Goal: Task Accomplishment & Management: Complete application form

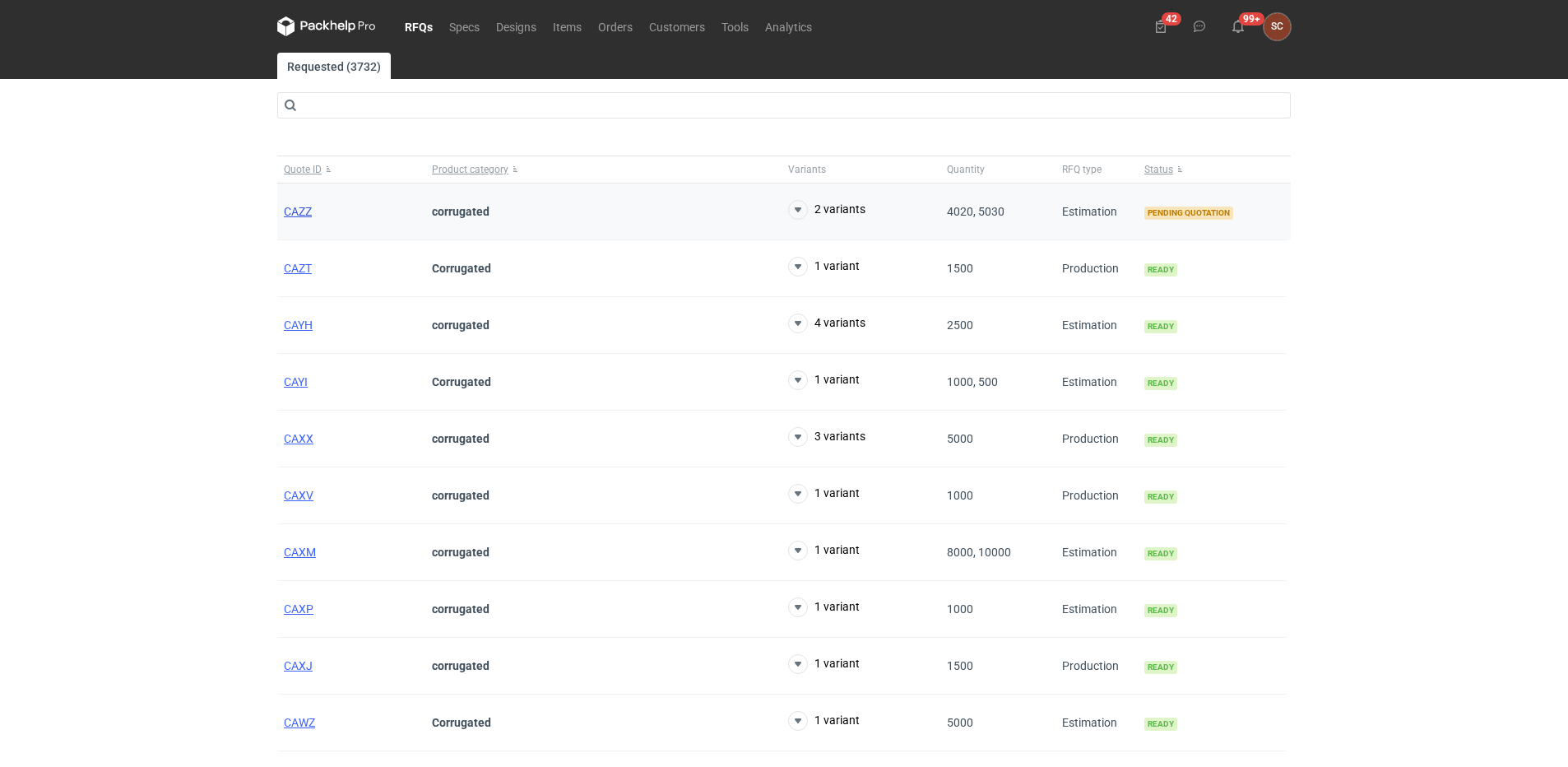
click at [309, 210] on span "CAZZ" at bounding box center [298, 211] width 28 height 13
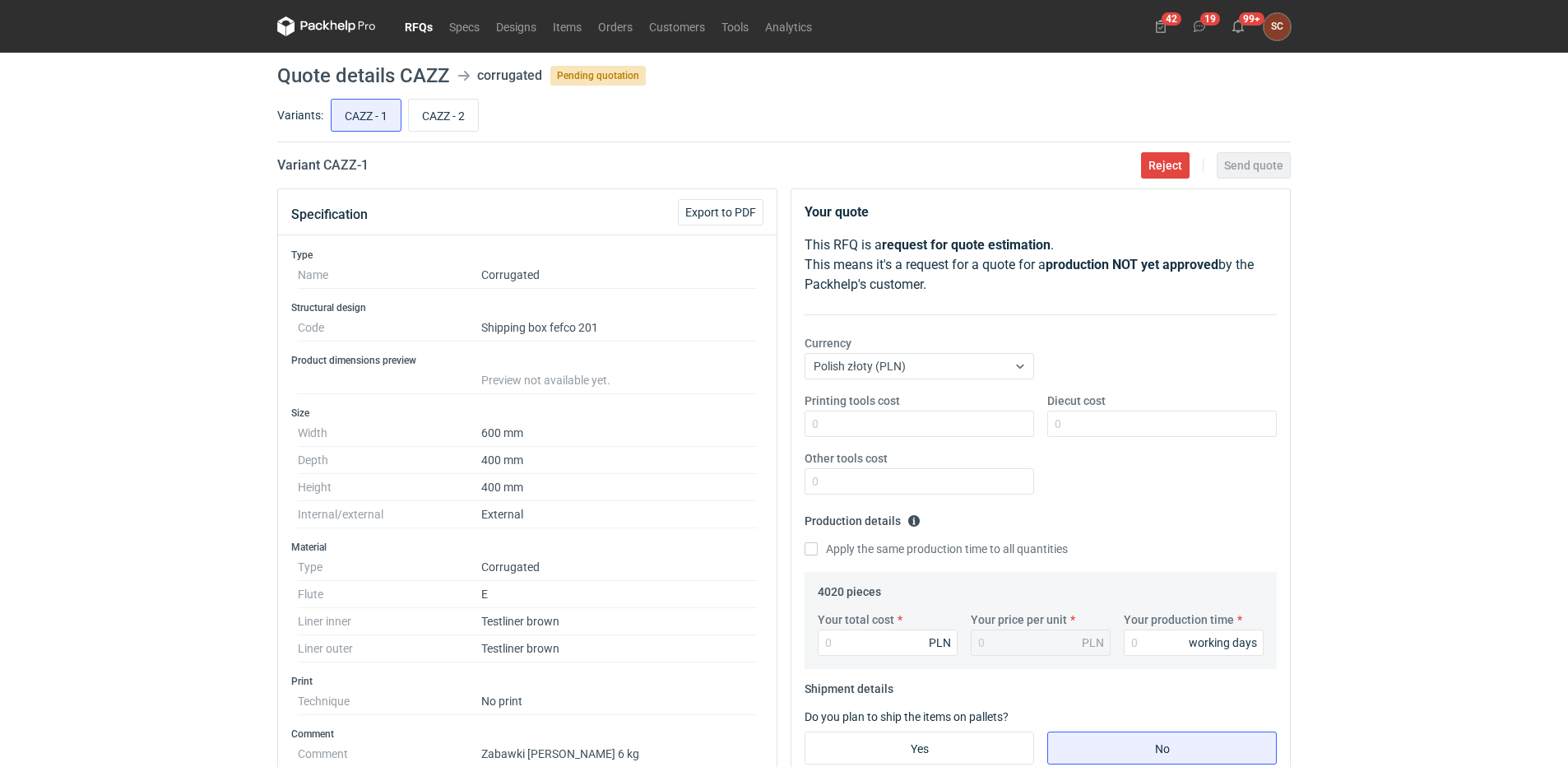
scroll to position [82, 0]
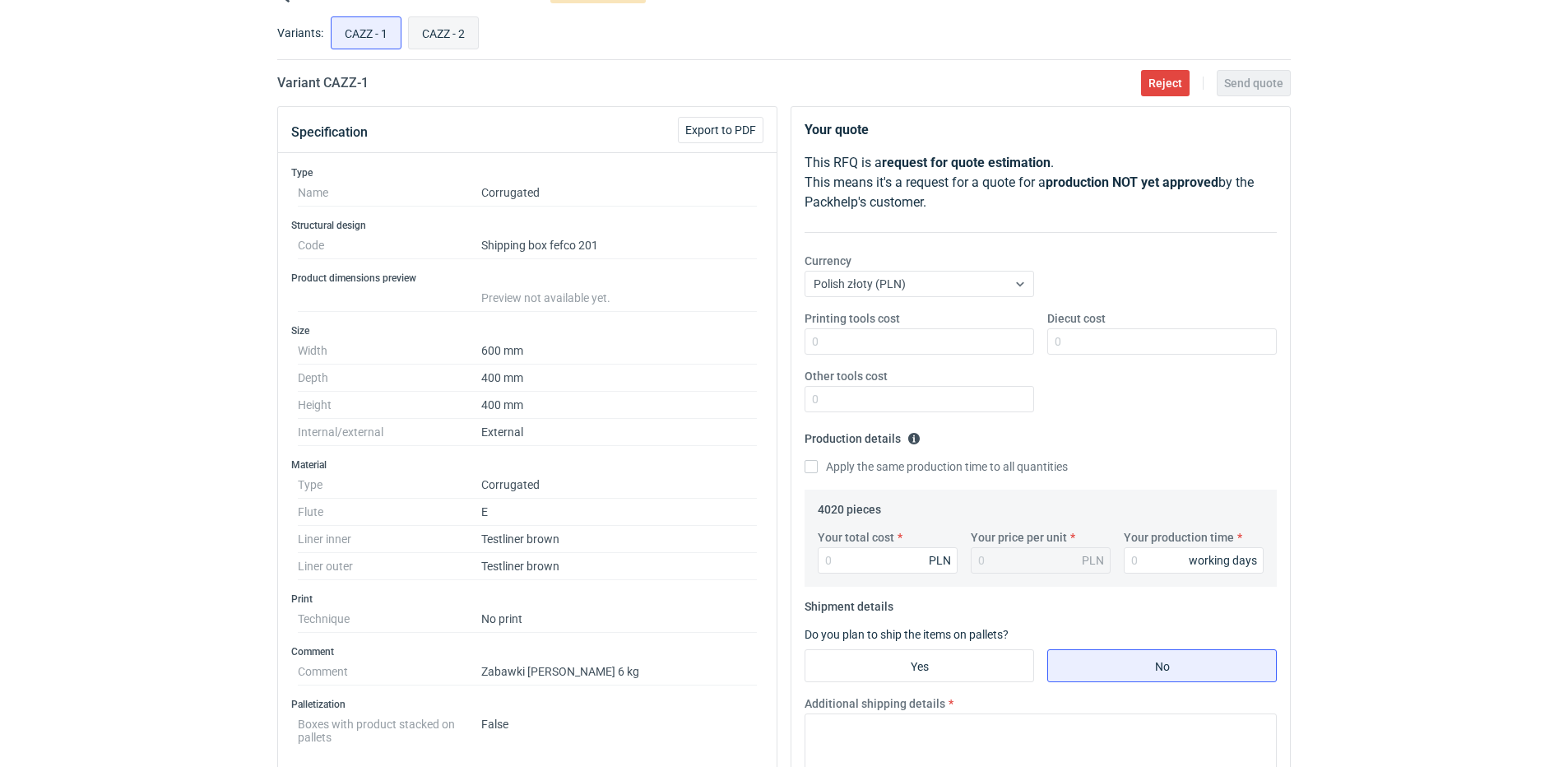
click at [440, 33] on input "CAZZ - 2" at bounding box center [444, 33] width 69 height 31
radio input "true"
click at [379, 26] on input "CAZZ - 1" at bounding box center [366, 33] width 69 height 31
radio input "true"
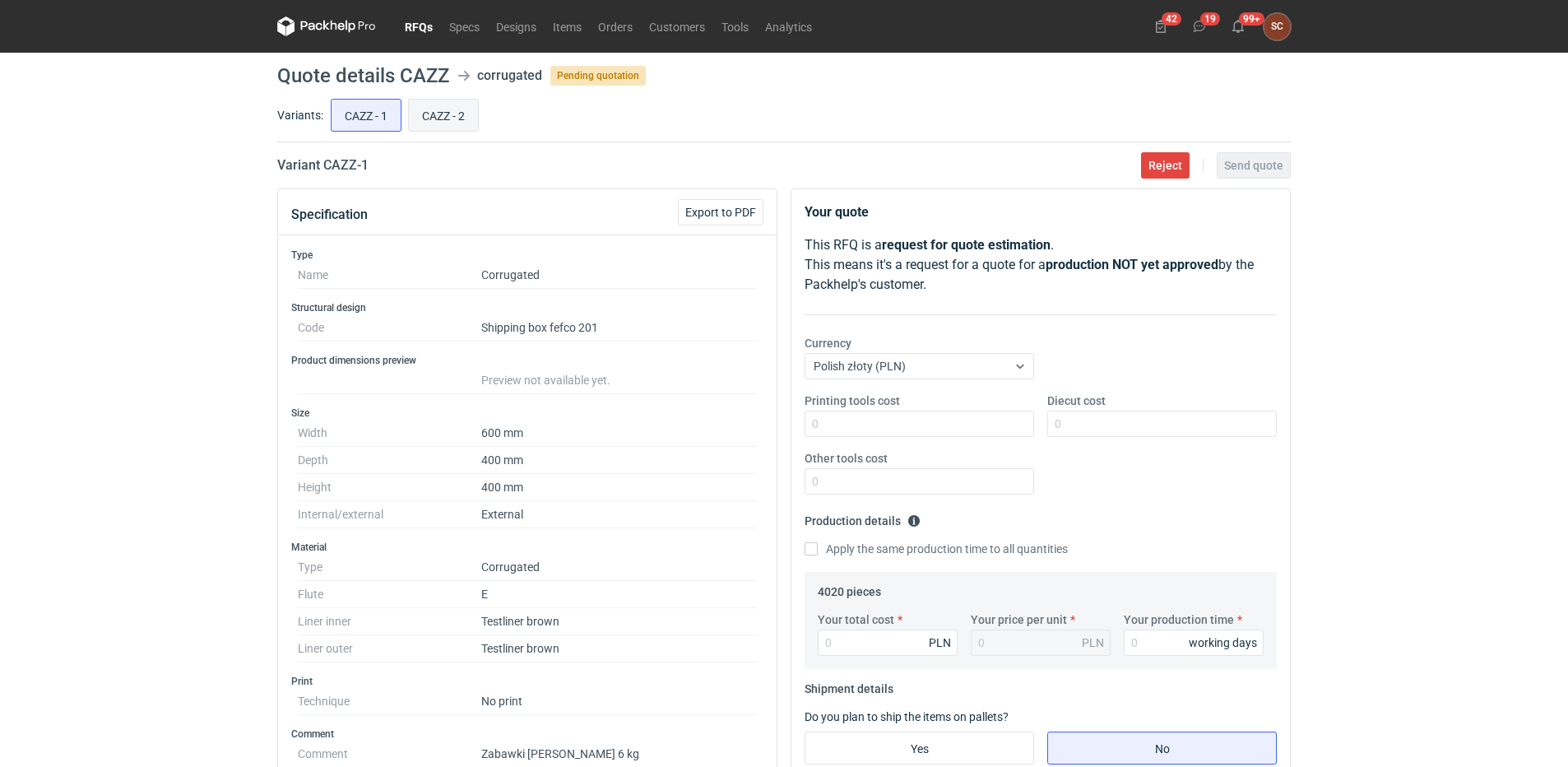
click at [450, 115] on input "CAZZ - 2" at bounding box center [444, 115] width 69 height 31
radio input "true"
click at [365, 105] on input "CAZZ - 1" at bounding box center [366, 115] width 69 height 31
radio input "true"
click at [450, 116] on input "CAZZ - 2" at bounding box center [444, 115] width 69 height 31
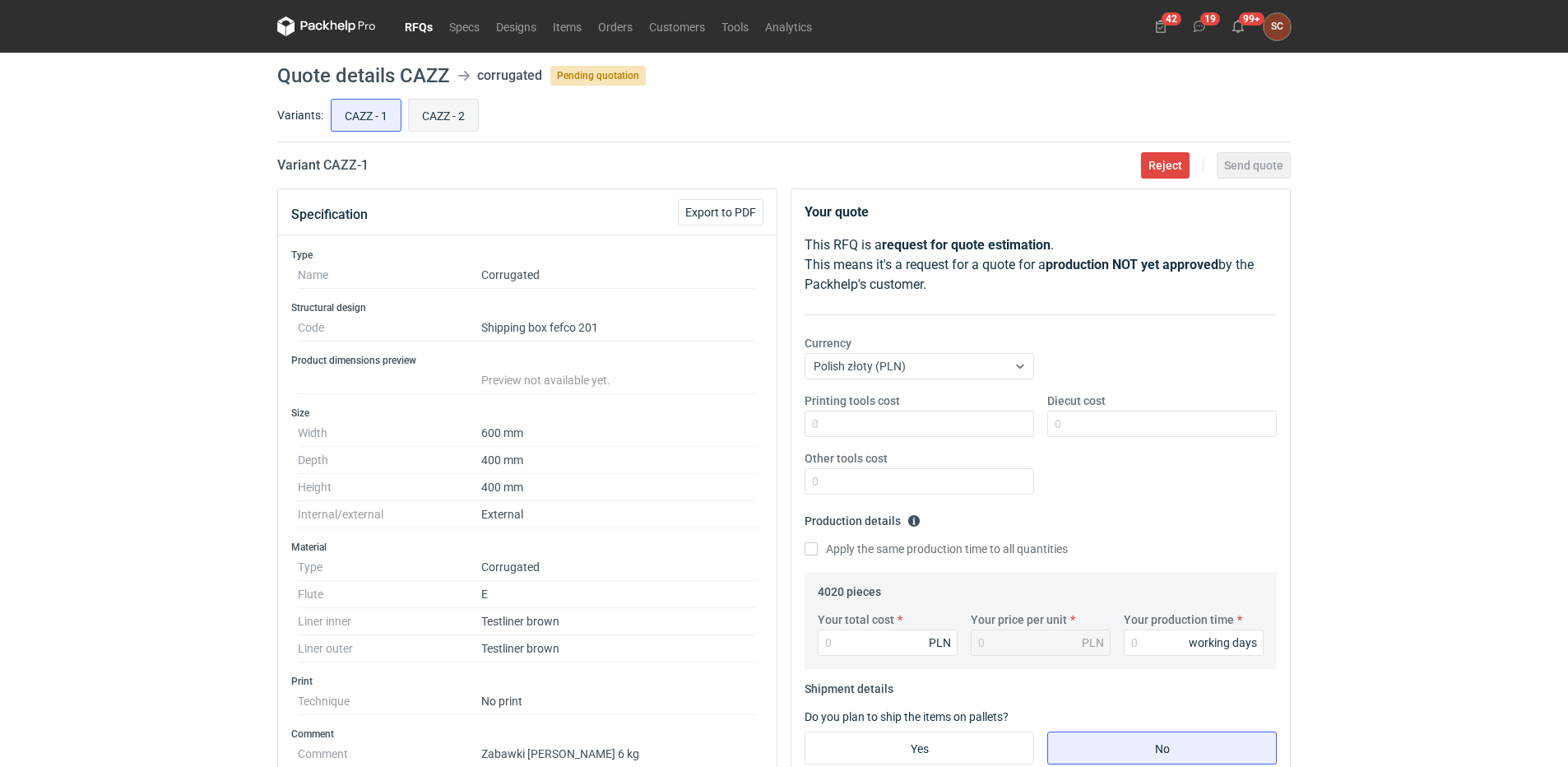
radio input "true"
click at [379, 112] on input "CAZZ - 1" at bounding box center [366, 115] width 69 height 31
radio input "true"
click at [814, 542] on input "Apply the same production time to all quantities" at bounding box center [812, 548] width 13 height 13
checkbox input "true"
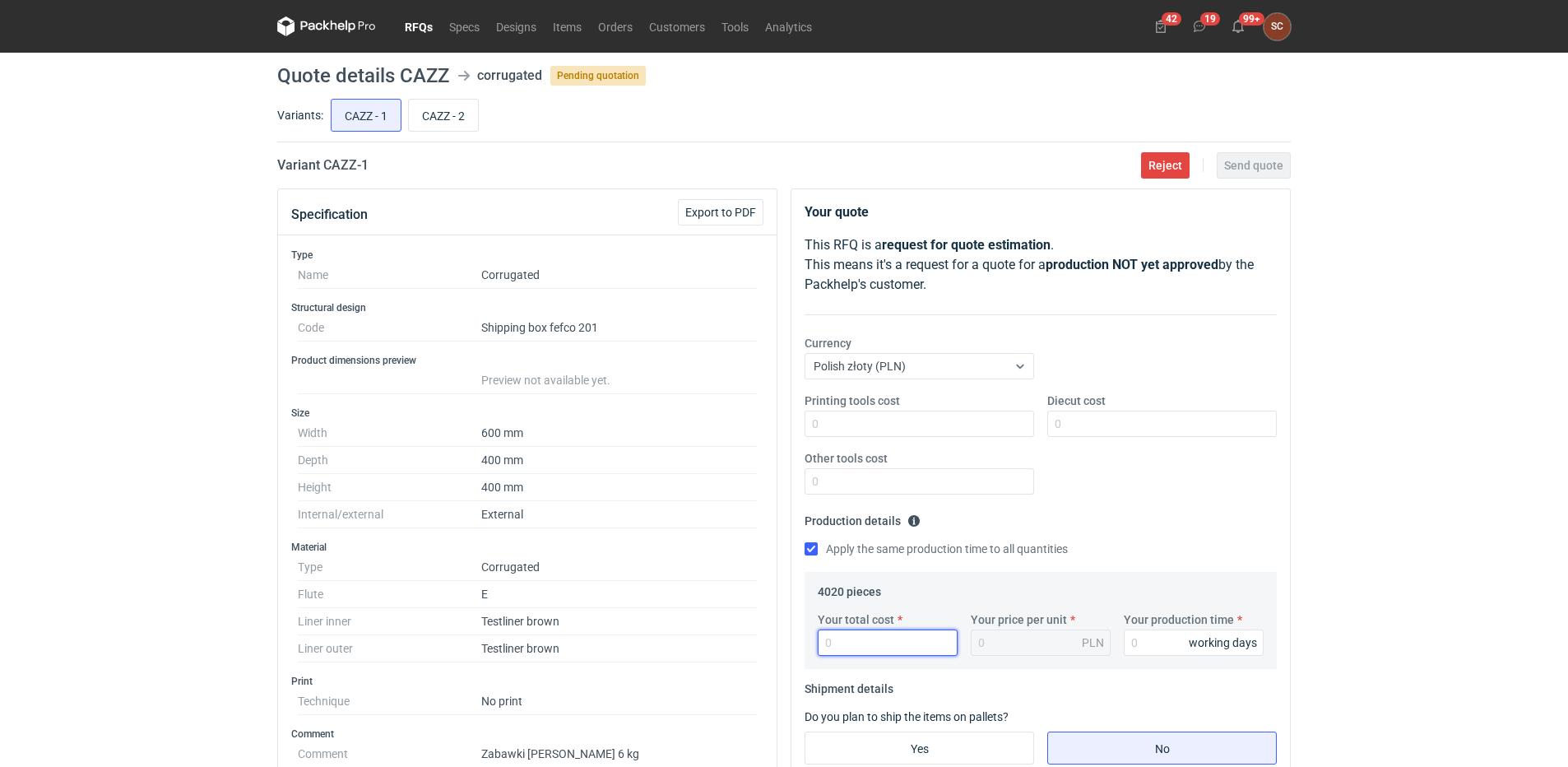
click at [864, 637] on input "Your total cost" at bounding box center [888, 642] width 140 height 26
type input "96"
type input "0.02"
type input "960"
type input "0.24"
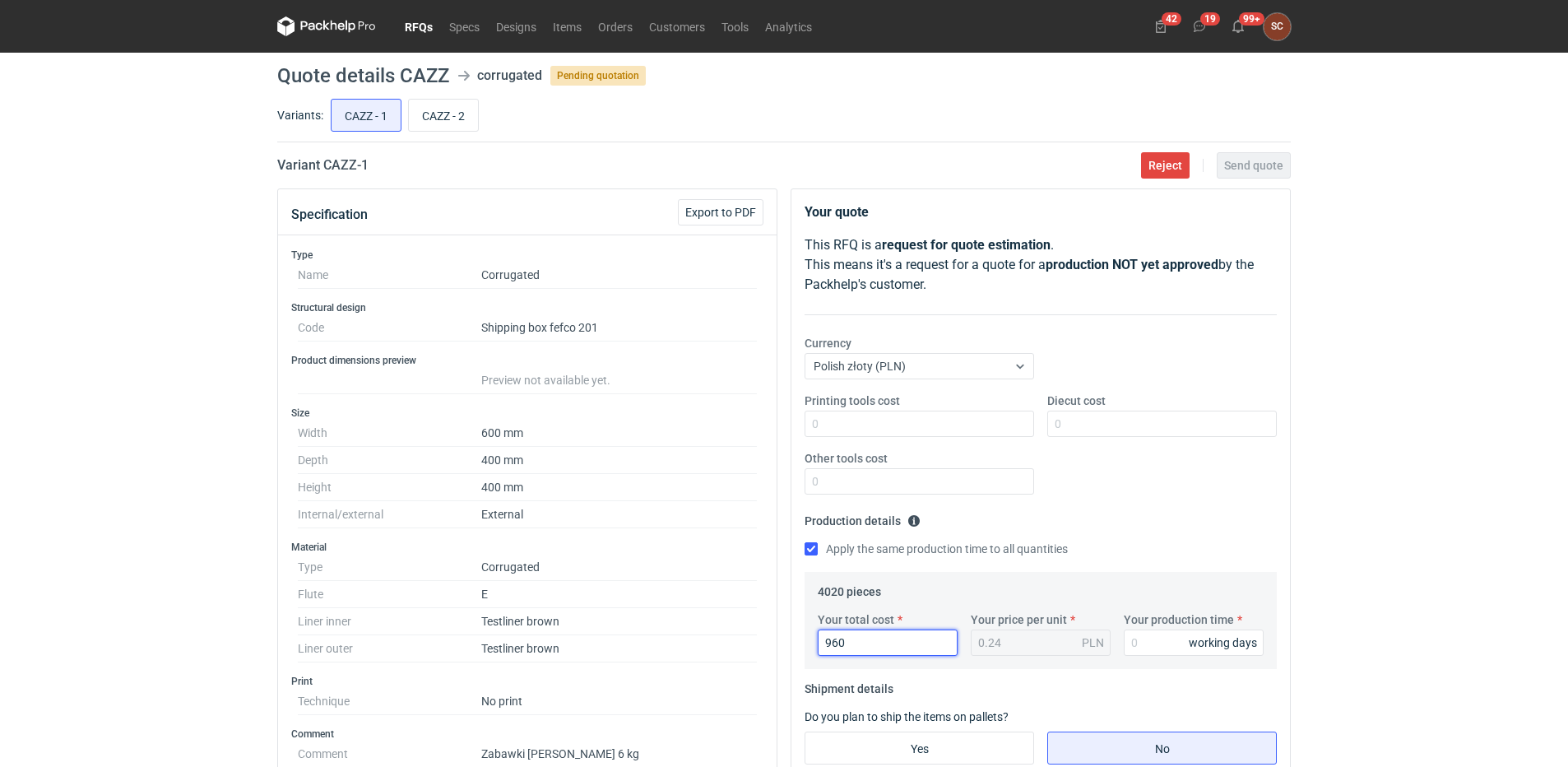
type input "9608"
type input "2.39"
click at [1238, 508] on fieldset "Production details Please provide the expected time of production in working da…" at bounding box center [1041, 539] width 473 height 64
click at [1217, 498] on div "Printing tools cost Diecut cost Other tools cost" at bounding box center [1041, 450] width 486 height 115
click at [868, 643] on input "9608" at bounding box center [888, 642] width 140 height 26
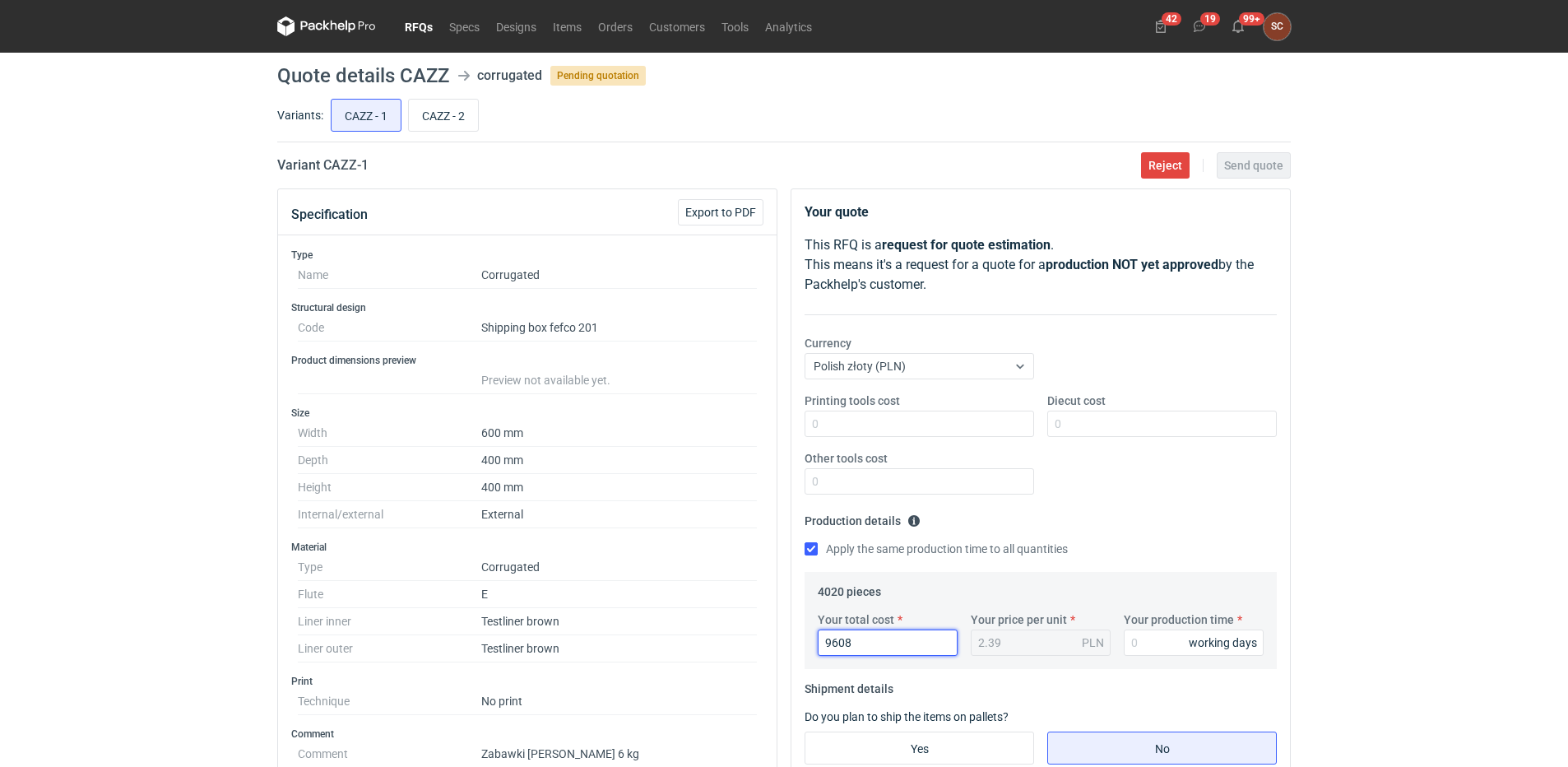
drag, startPoint x: 872, startPoint y: 642, endPoint x: 738, endPoint y: 642, distance: 134.0
click at [739, 642] on div "Specification Export to PDF Type Name Corrugated Structural design Code Shippin…" at bounding box center [784, 724] width 1027 height 1072
type input "9600"
click at [1197, 516] on fieldset "Production details Please provide the expected time of production in working da…" at bounding box center [1041, 539] width 473 height 64
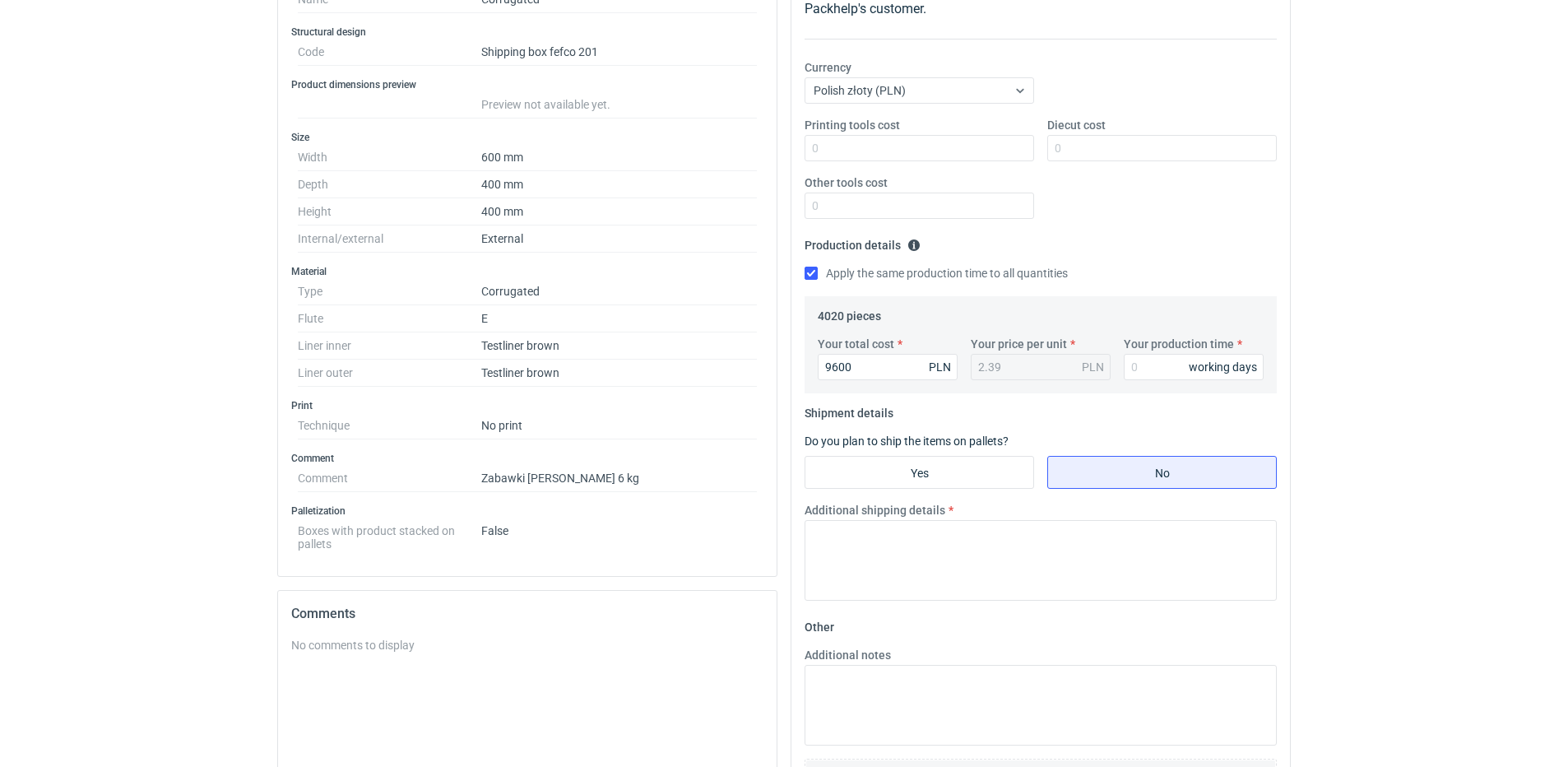
scroll to position [329, 0]
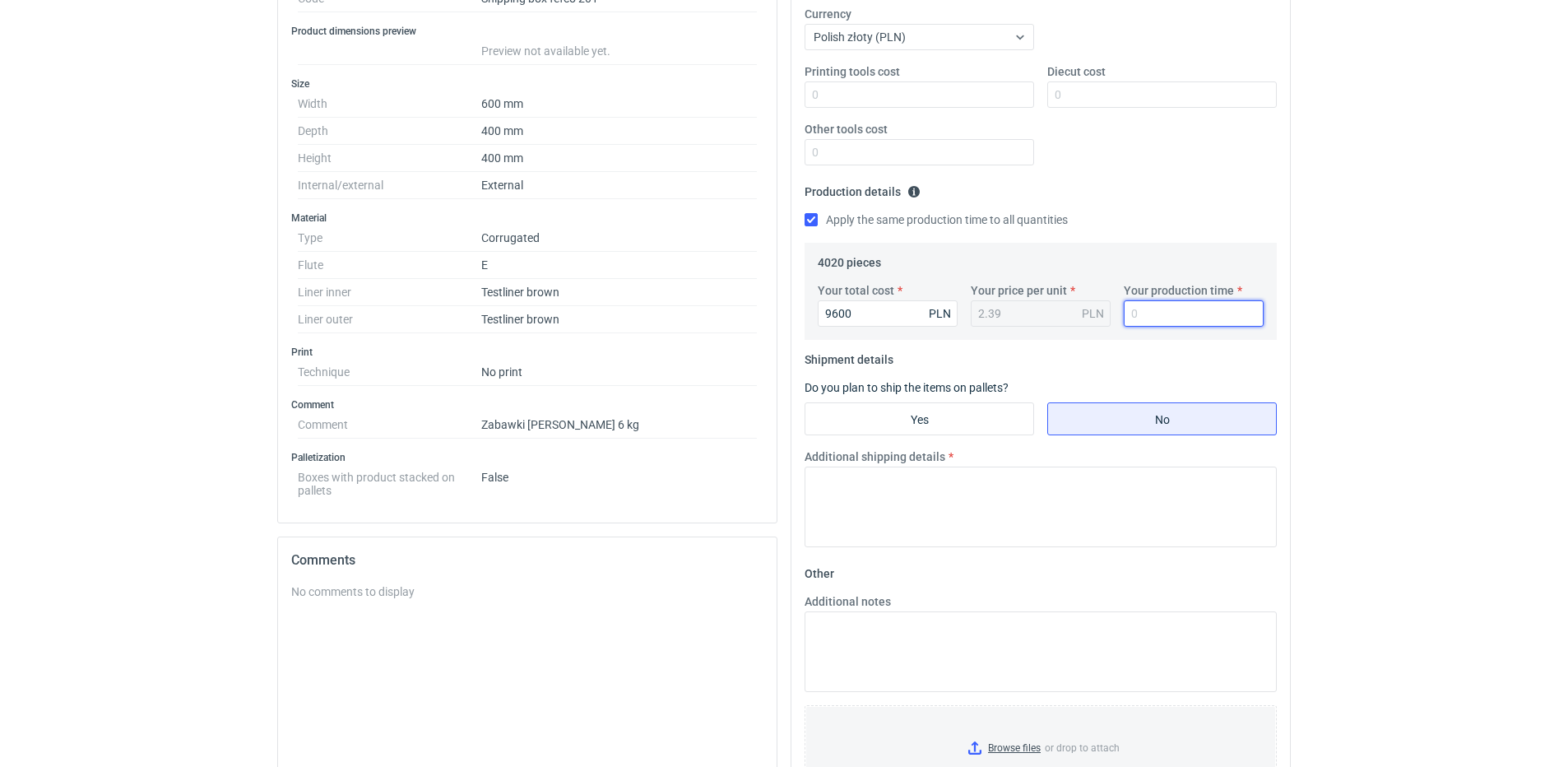
click at [1149, 312] on input "Your production time" at bounding box center [1194, 313] width 140 height 26
type input "12"
click at [971, 416] on input "Yes" at bounding box center [920, 419] width 228 height 31
radio input "true"
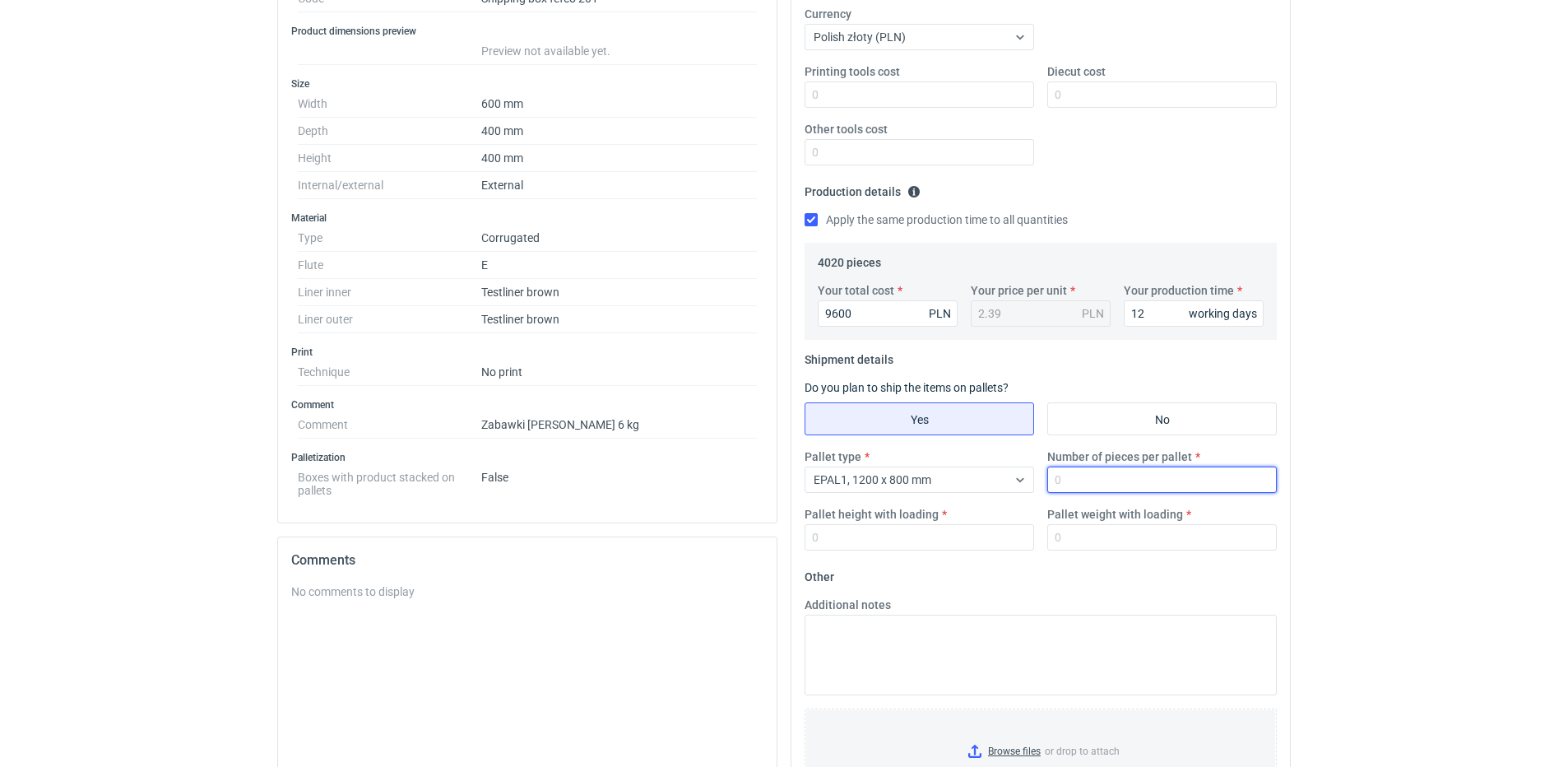
click at [1081, 478] on input "Number of pieces per pallet" at bounding box center [1162, 480] width 229 height 26
type input "500"
click at [886, 539] on input "Pallet height with loading" at bounding box center [920, 537] width 229 height 26
type input "1800"
click at [1086, 523] on div "Pallet weight with loading" at bounding box center [1162, 528] width 242 height 45
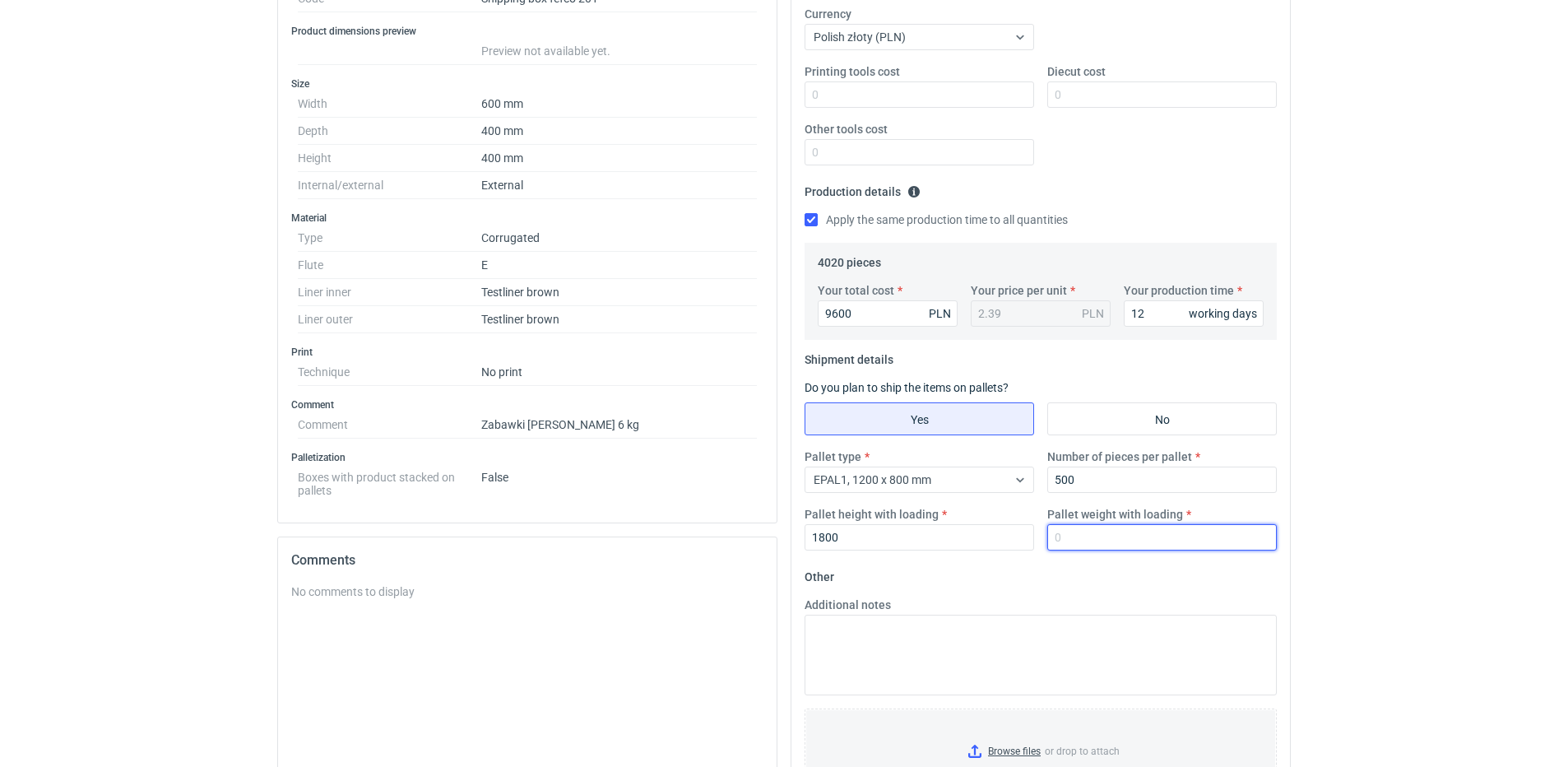
click at [1092, 534] on input "Pallet weight with loading" at bounding box center [1162, 537] width 229 height 26
type input "350"
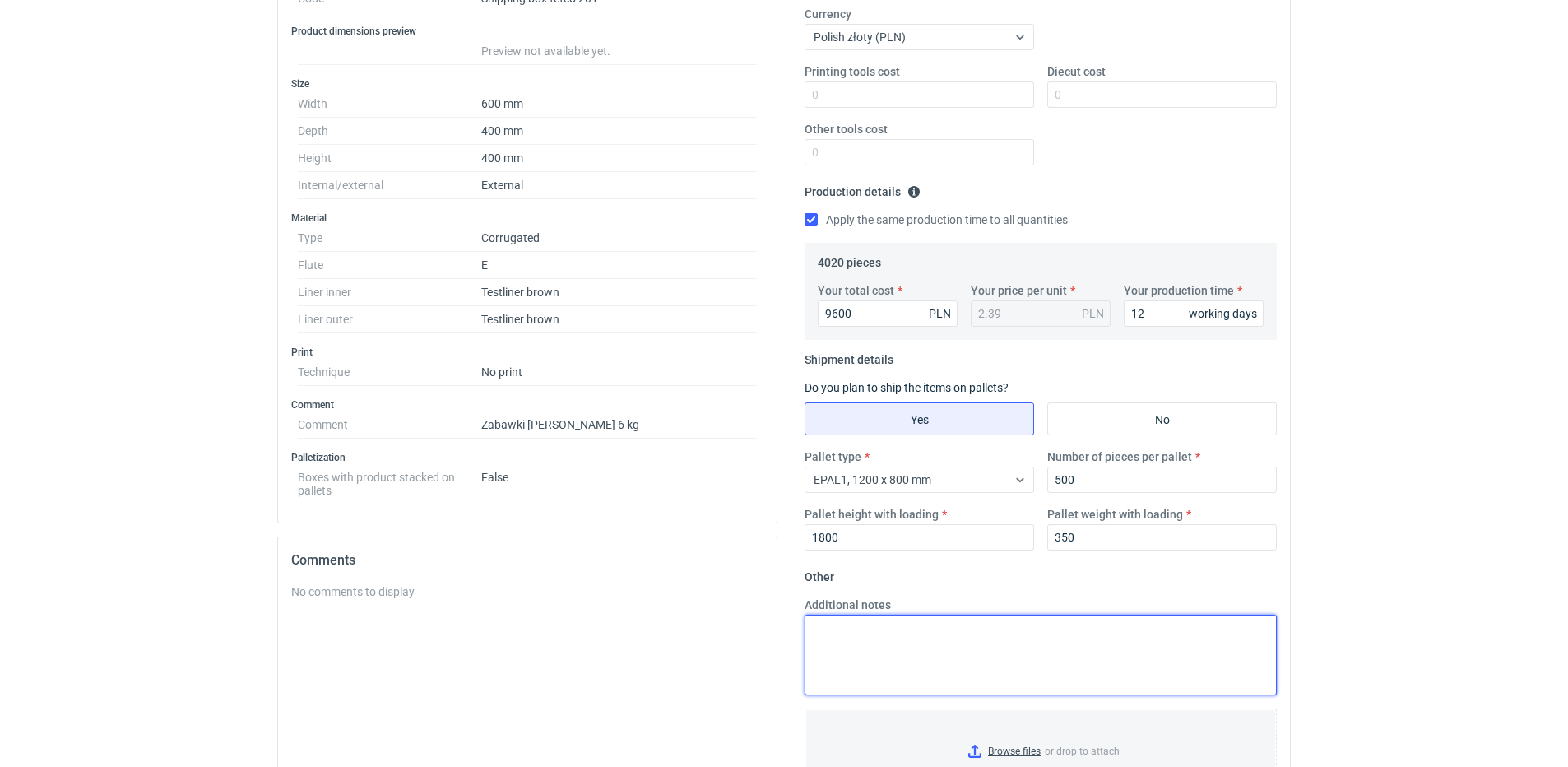
click at [1008, 680] on textarea "Additional notes" at bounding box center [1041, 655] width 473 height 81
click at [972, 667] on textarea "Additional notes" at bounding box center [1041, 655] width 473 height 81
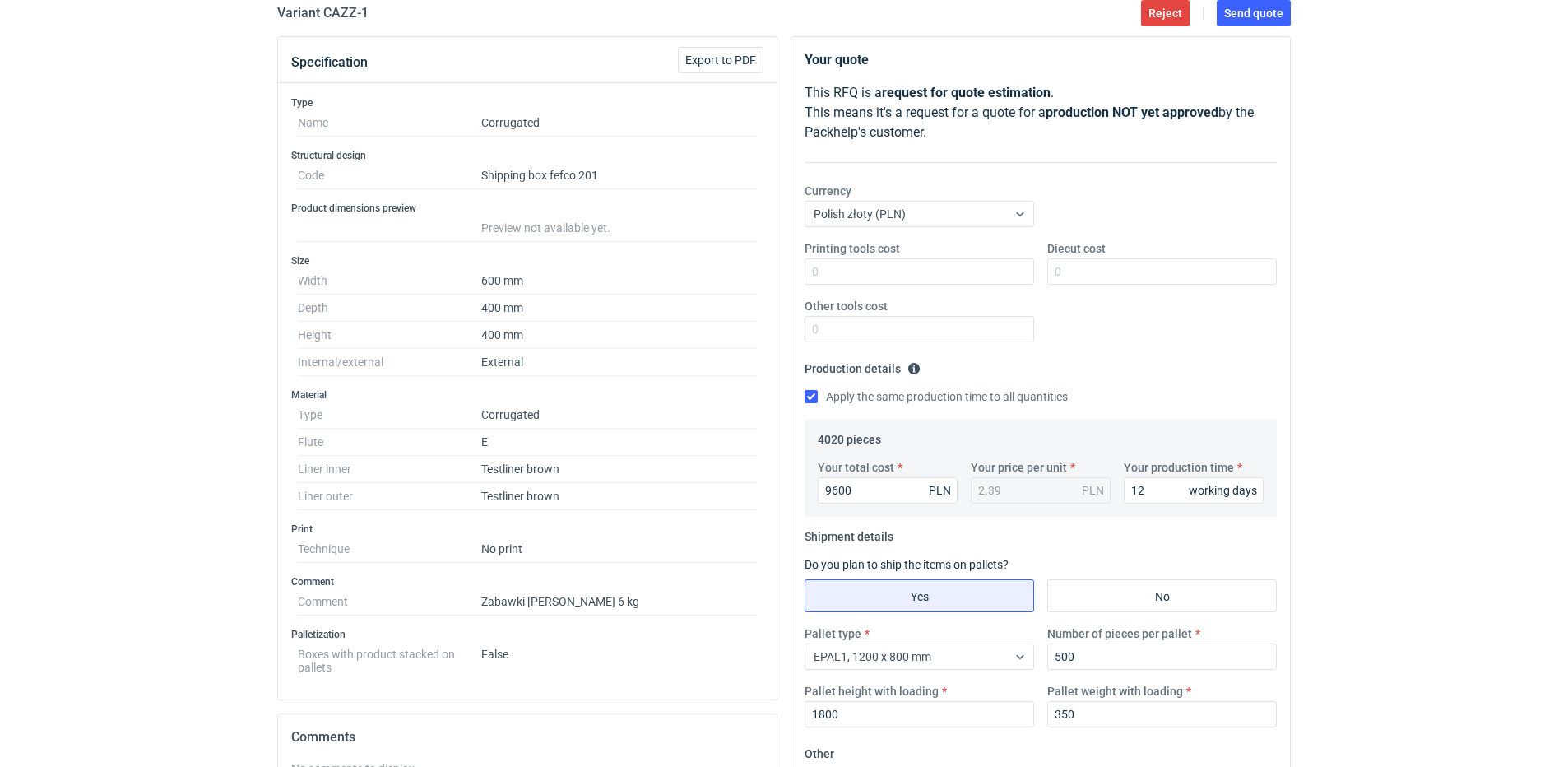
scroll to position [0, 0]
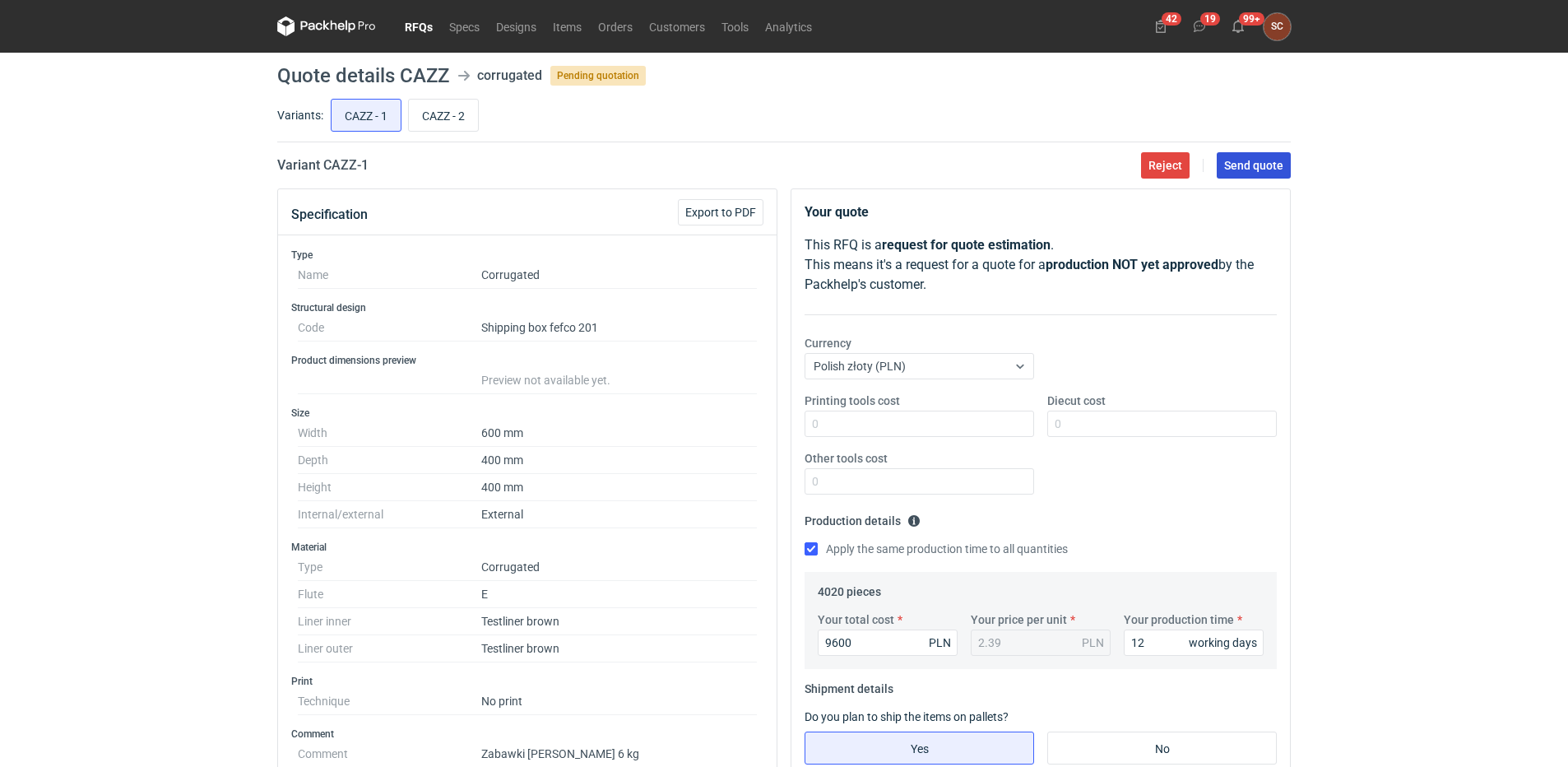
type textarea "Proponuje falę B 450g - taka tektura wyceniona ECT 5,00"
click at [1239, 167] on span "Send quote" at bounding box center [1254, 166] width 59 height 12
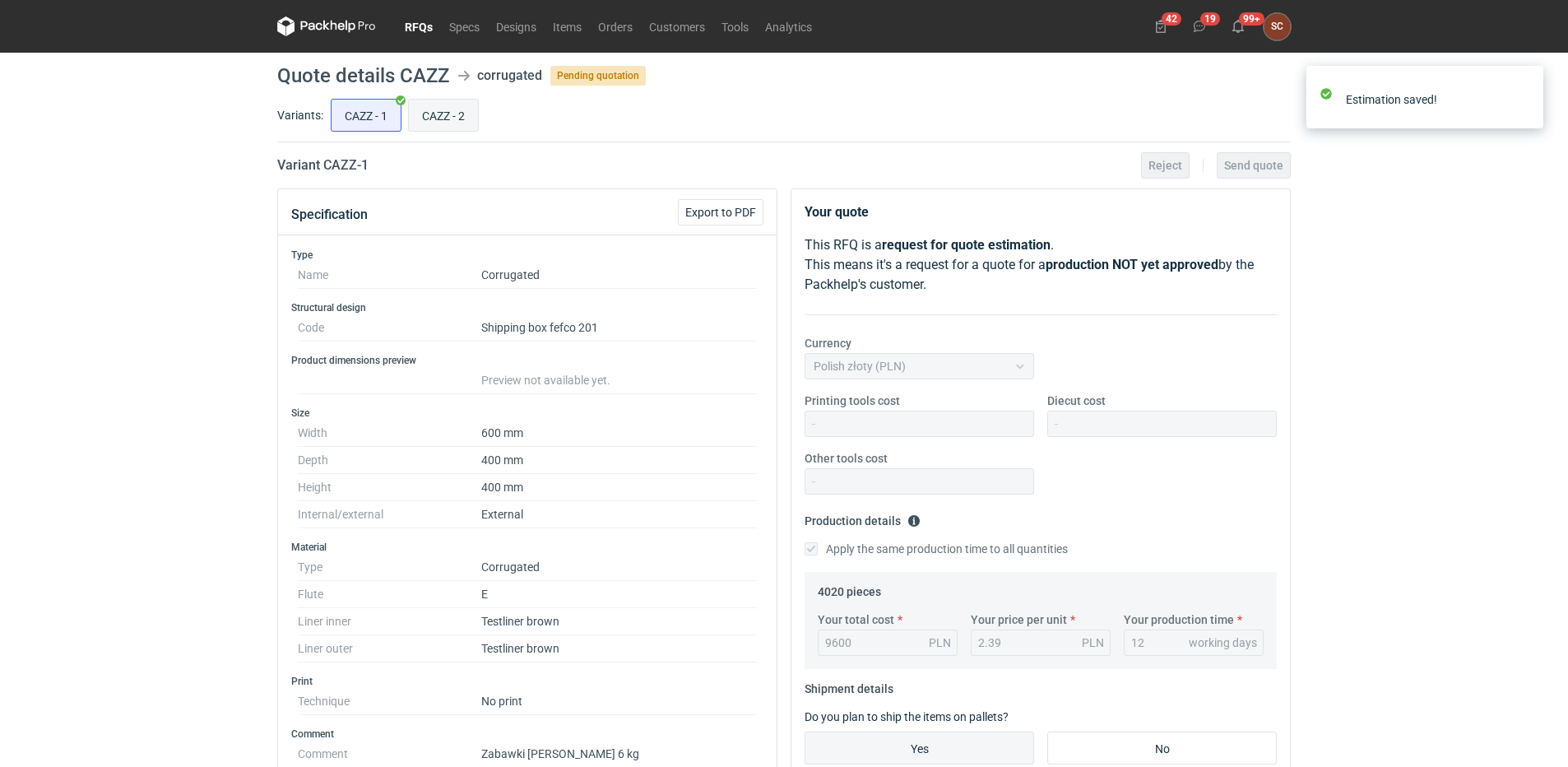
click at [446, 115] on input "CAZZ - 2" at bounding box center [444, 115] width 69 height 31
radio input "true"
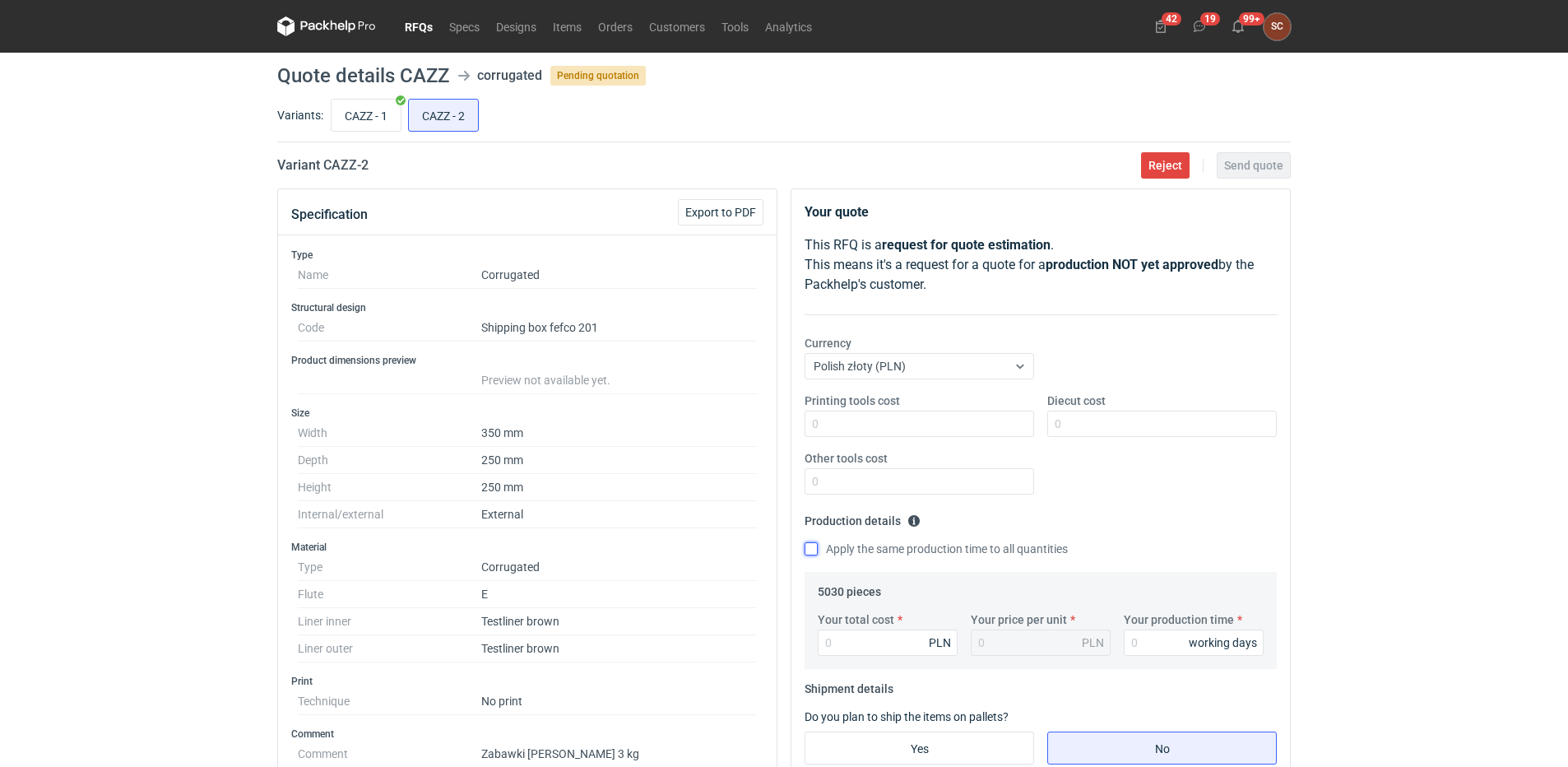
drag, startPoint x: 808, startPoint y: 545, endPoint x: 985, endPoint y: 652, distance: 206.8
click at [811, 546] on input "Apply the same production time to all quantities" at bounding box center [812, 548] width 13 height 13
checkbox input "true"
click at [1142, 650] on input "Your production time" at bounding box center [1194, 642] width 140 height 26
type input "12"
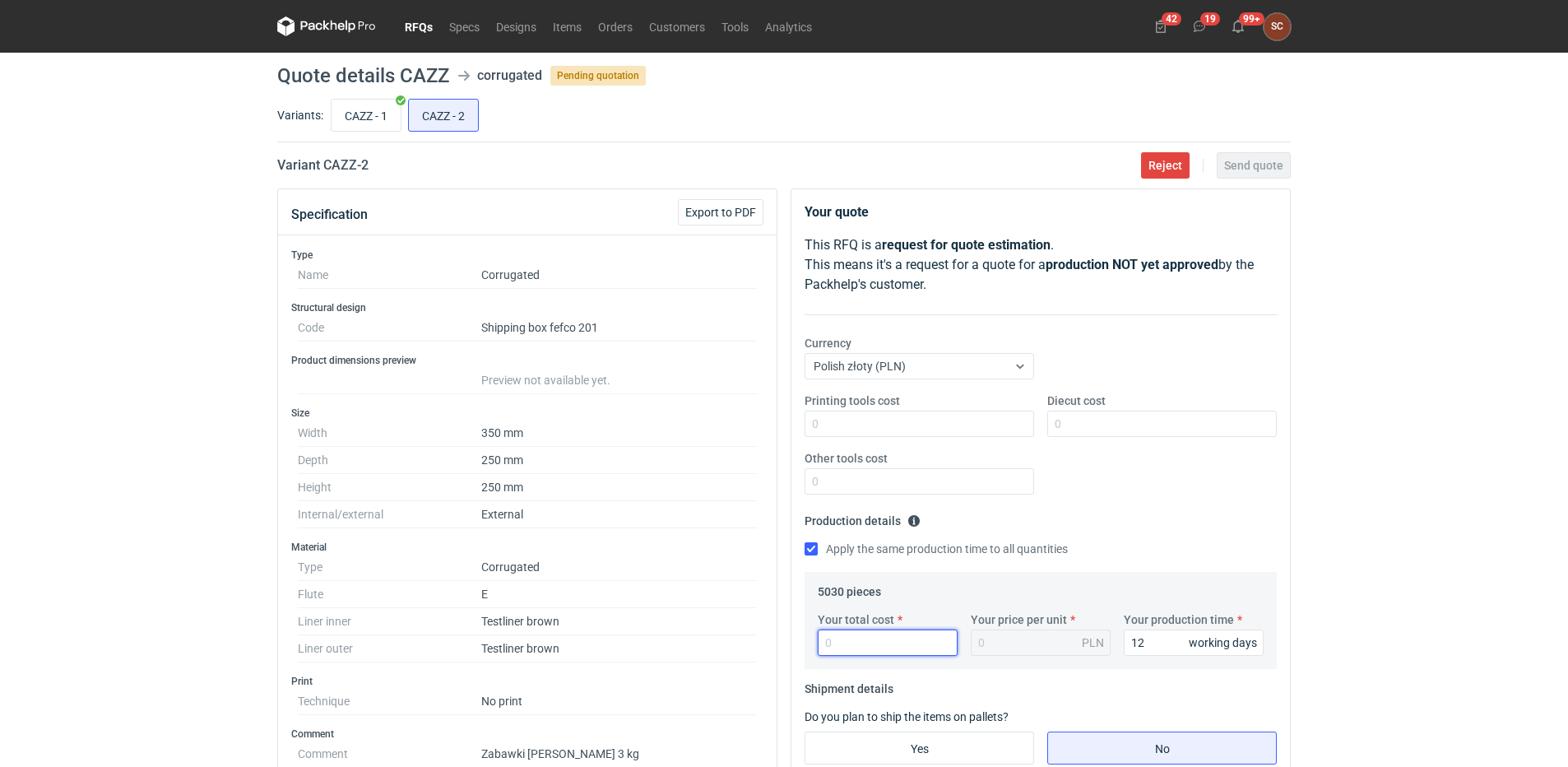
click at [889, 647] on input "Your total cost" at bounding box center [888, 642] width 140 height 26
click at [1168, 484] on div "Printing tools cost Diecut cost Other tools cost" at bounding box center [1041, 450] width 486 height 115
drag, startPoint x: 878, startPoint y: 639, endPoint x: 917, endPoint y: 635, distance: 39.2
click at [875, 639] on input "Your total cost" at bounding box center [888, 642] width 140 height 26
type input "5980"
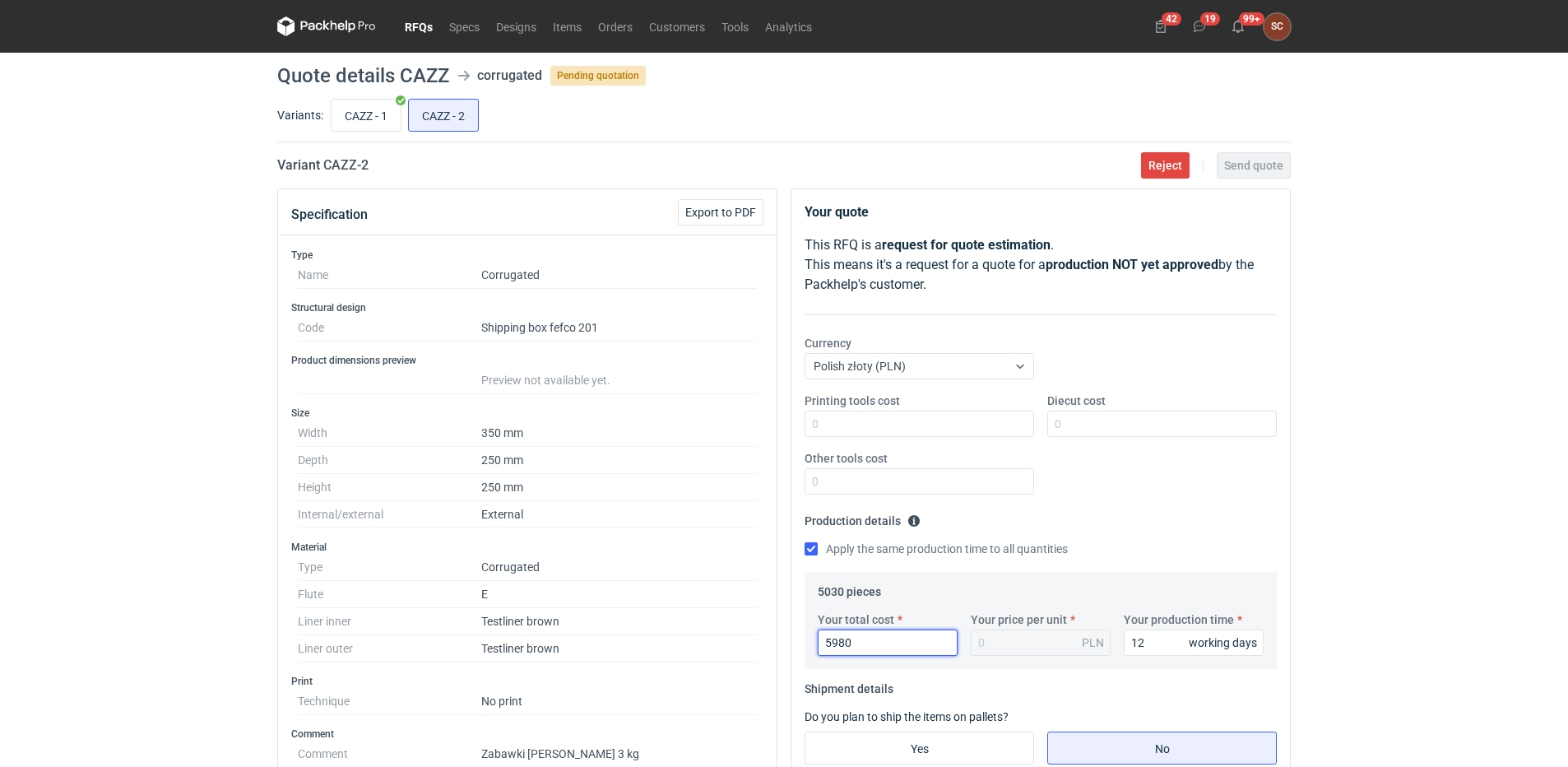
type input "1.19"
type input "5980"
click at [1161, 478] on div "Printing tools cost Diecut cost Other tools cost" at bounding box center [1041, 450] width 486 height 115
click at [897, 752] on input "Yes" at bounding box center [920, 748] width 228 height 31
radio input "true"
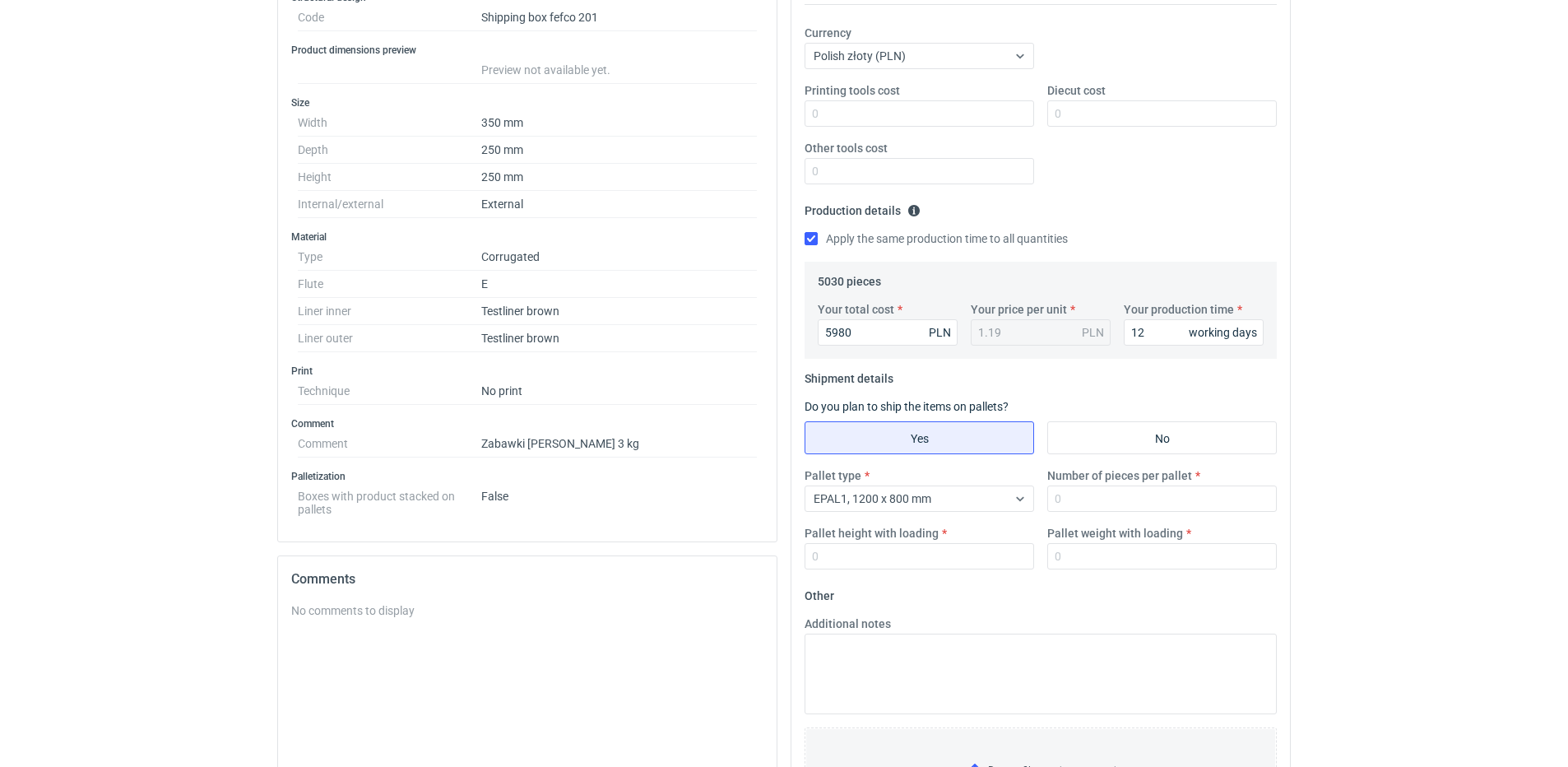
scroll to position [329, 0]
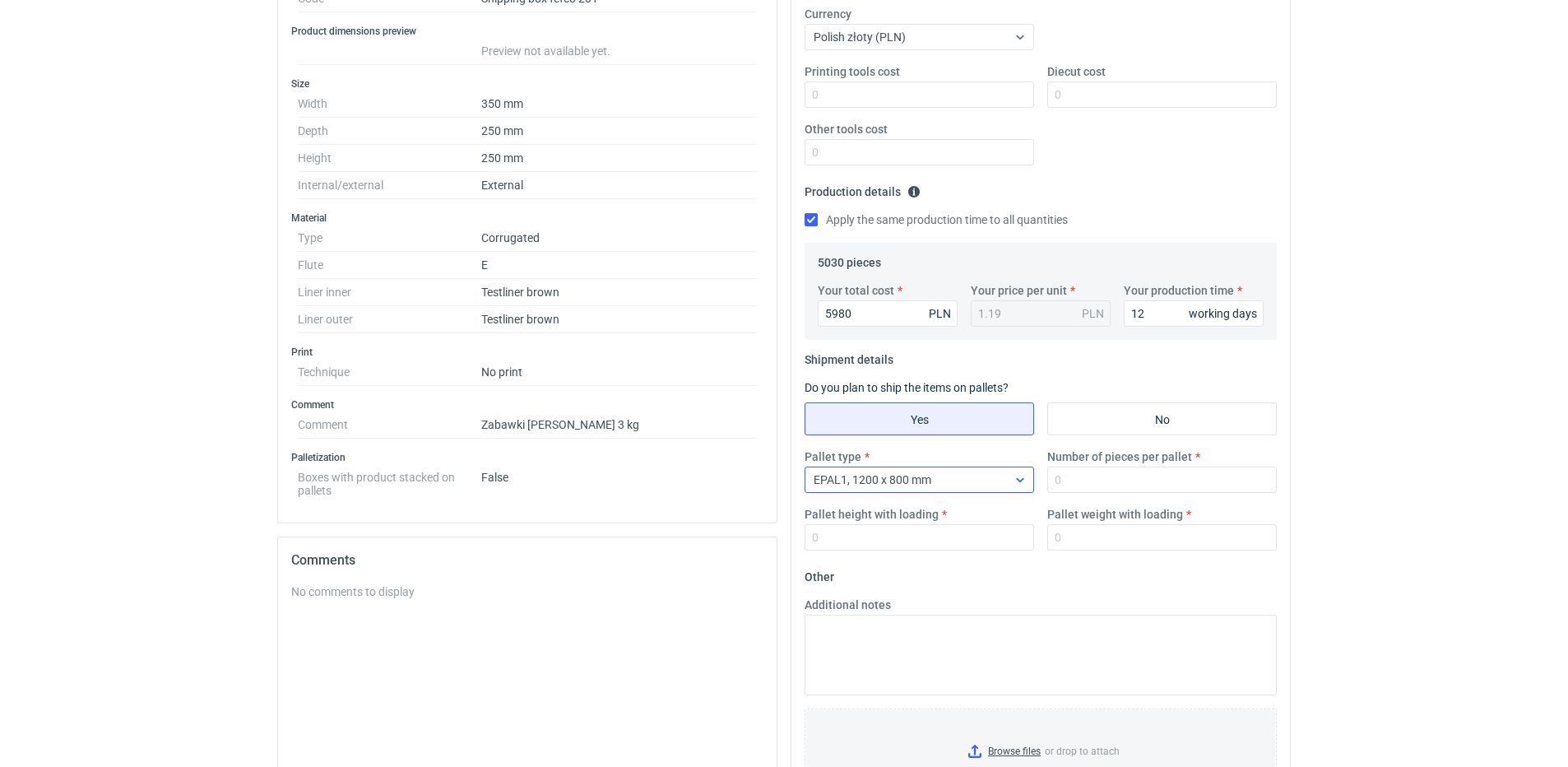
click at [1018, 481] on icon at bounding box center [1020, 480] width 13 height 13
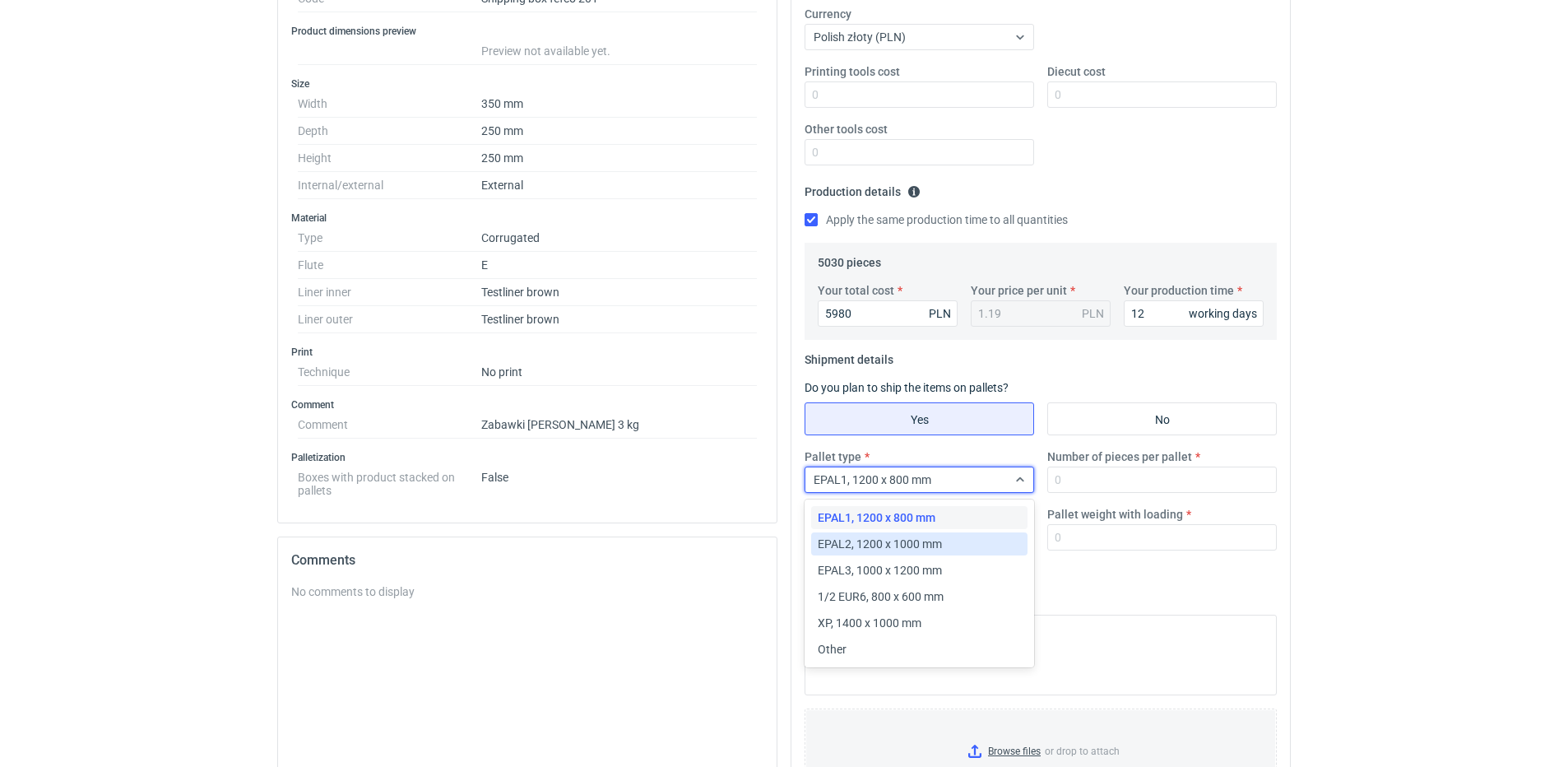
click at [945, 540] on div "EPAL2, 1200 x 1000 mm" at bounding box center [920, 543] width 203 height 16
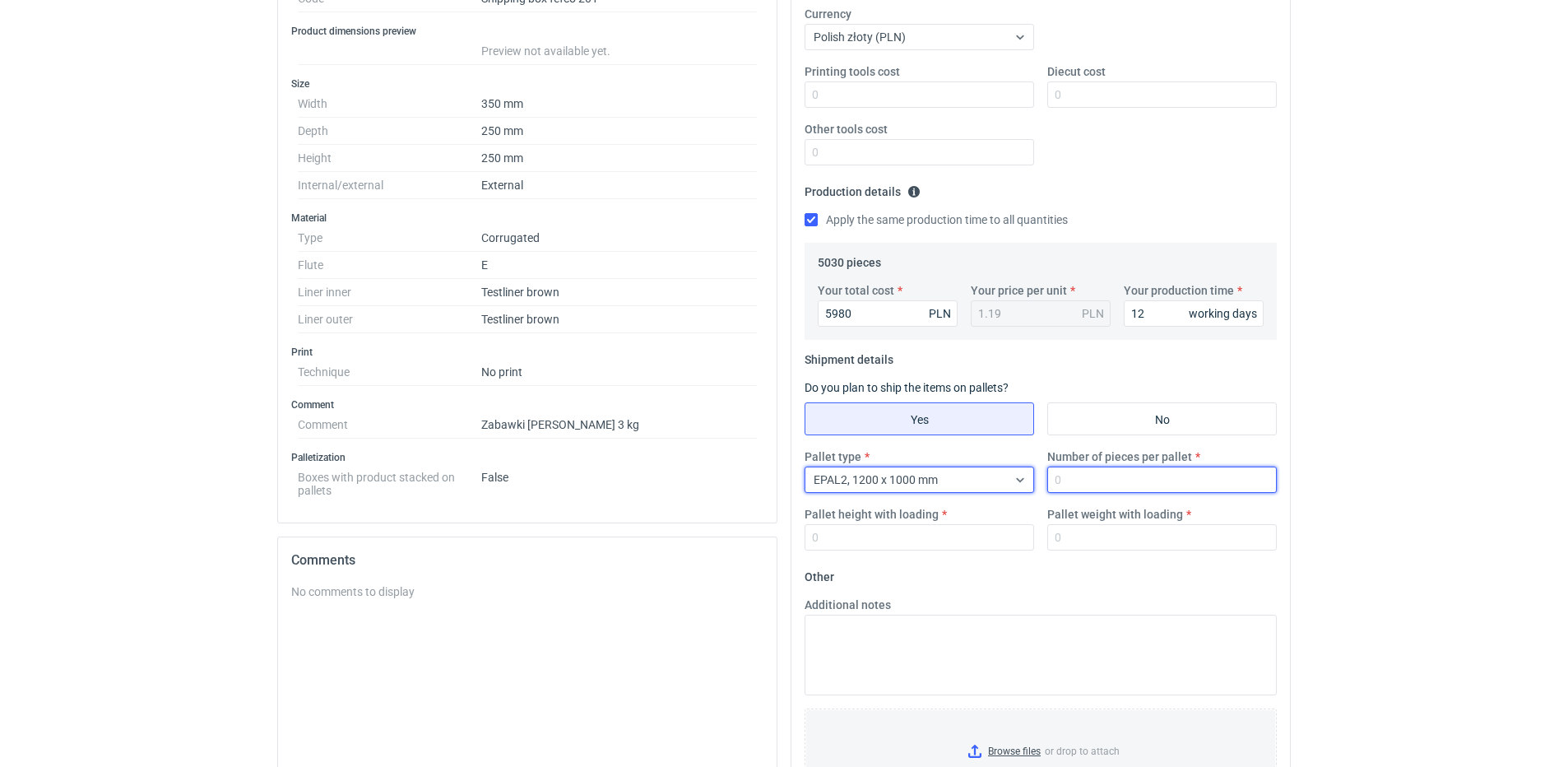
click at [1090, 479] on input "Number of pieces per pallet" at bounding box center [1162, 480] width 229 height 26
type input "2000"
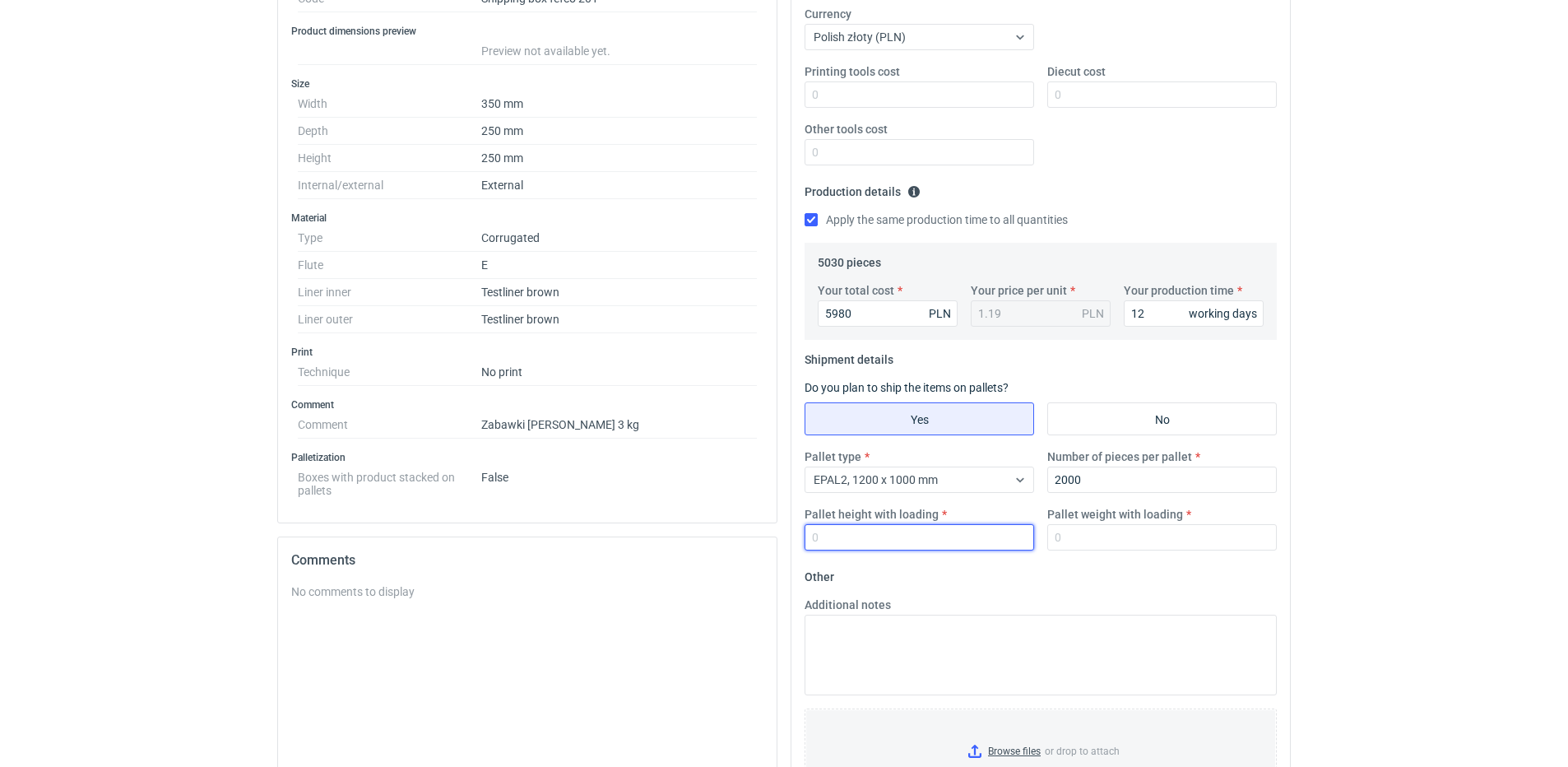
click at [918, 537] on input "Pallet height with loading" at bounding box center [920, 537] width 229 height 26
type input "1800"
click at [1125, 540] on input "Pallet weight with loading" at bounding box center [1162, 537] width 229 height 26
click at [1127, 539] on input "Pallet weight with loading" at bounding box center [1162, 537] width 229 height 26
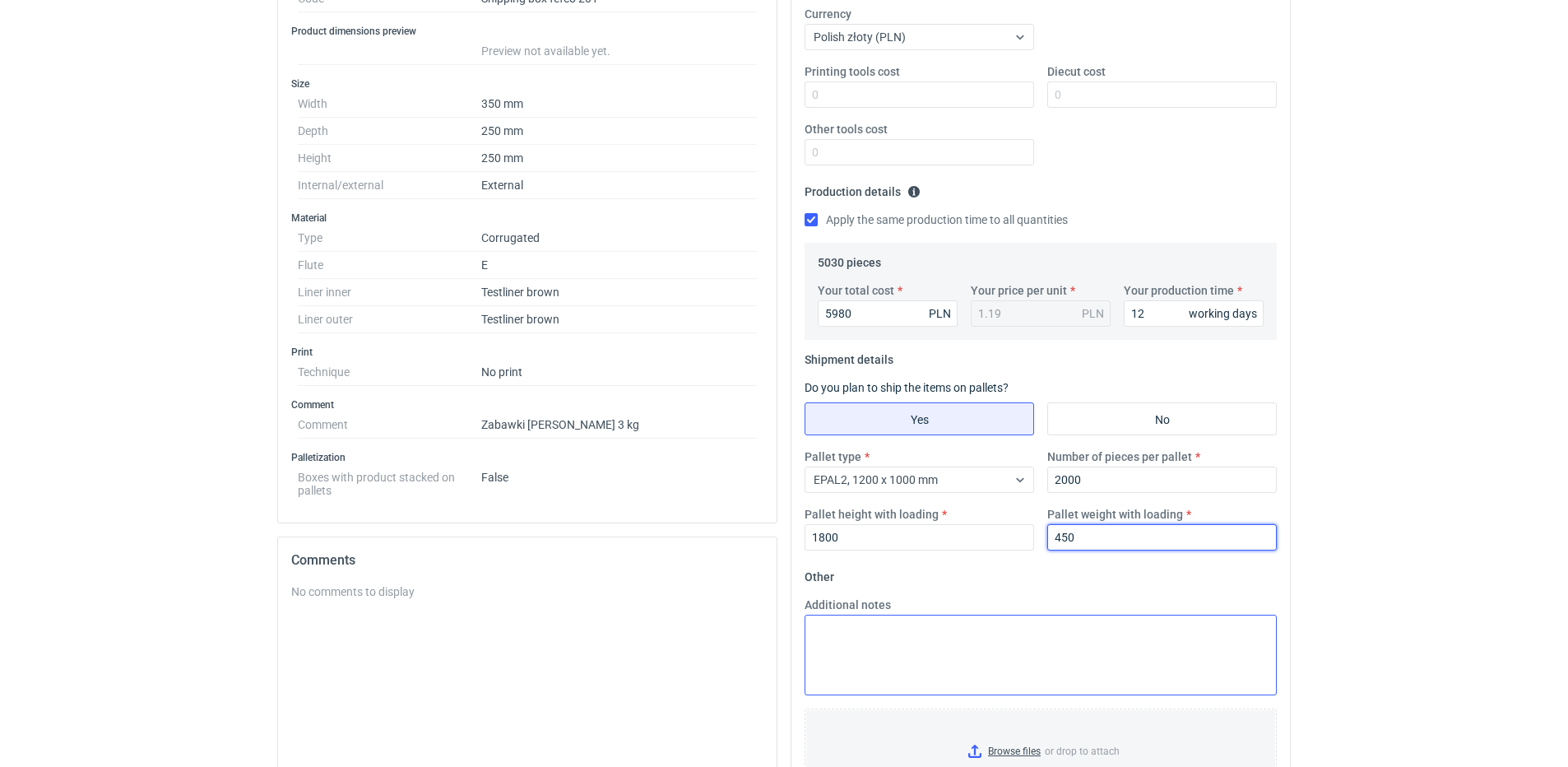
type input "450"
click at [965, 637] on textarea "Additional notes" at bounding box center [1041, 655] width 473 height 81
drag, startPoint x: 817, startPoint y: 629, endPoint x: 890, endPoint y: 624, distance: 73.2
click at [817, 628] on textarea "proponuje falę B 390g, ECT 4,00" at bounding box center [1041, 655] width 473 height 81
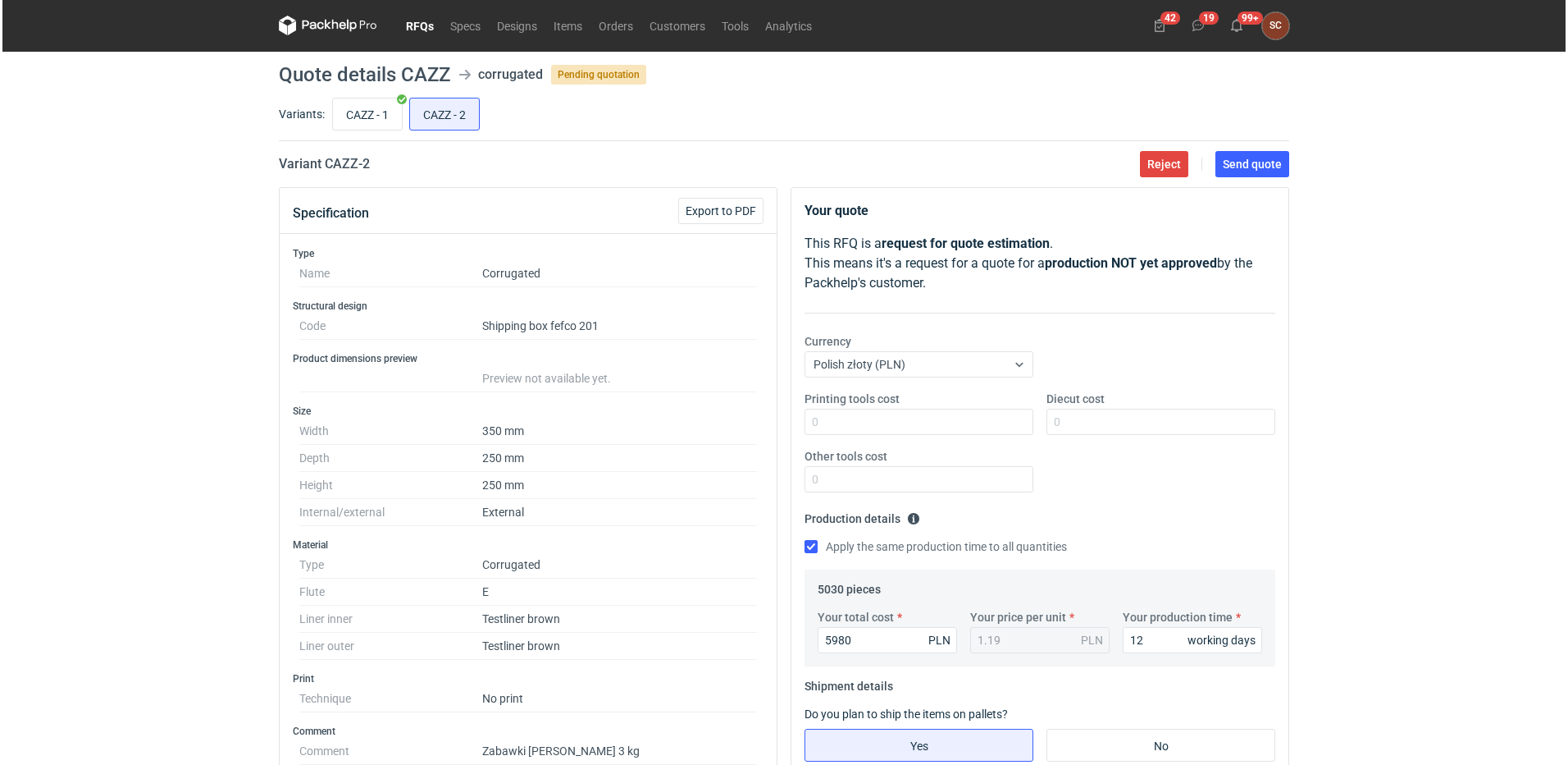
scroll to position [0, 0]
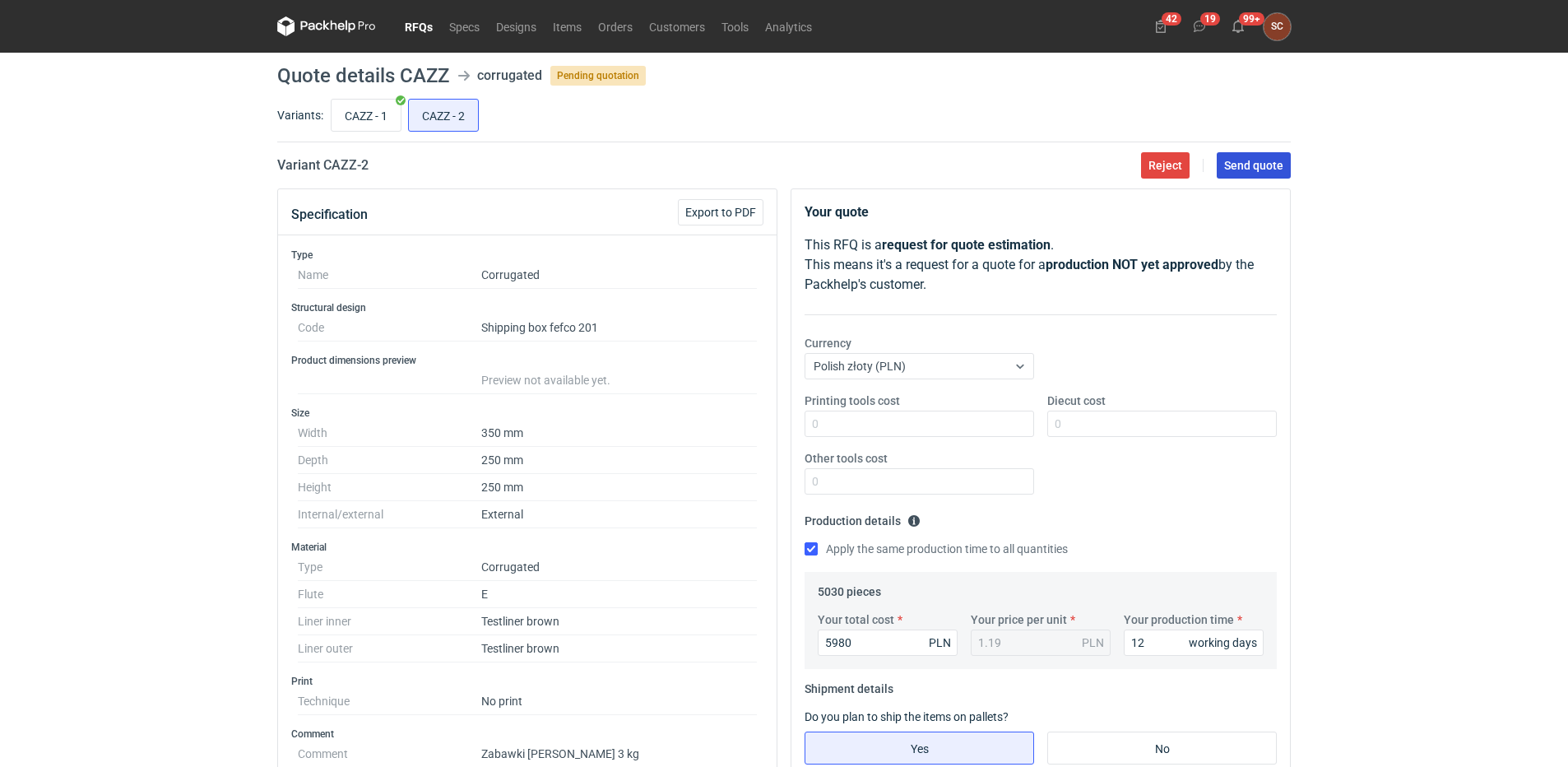
type textarea "Proponuje falę B 390g, ECT 4,00"
click at [1251, 173] on button "Send quote" at bounding box center [1254, 166] width 74 height 26
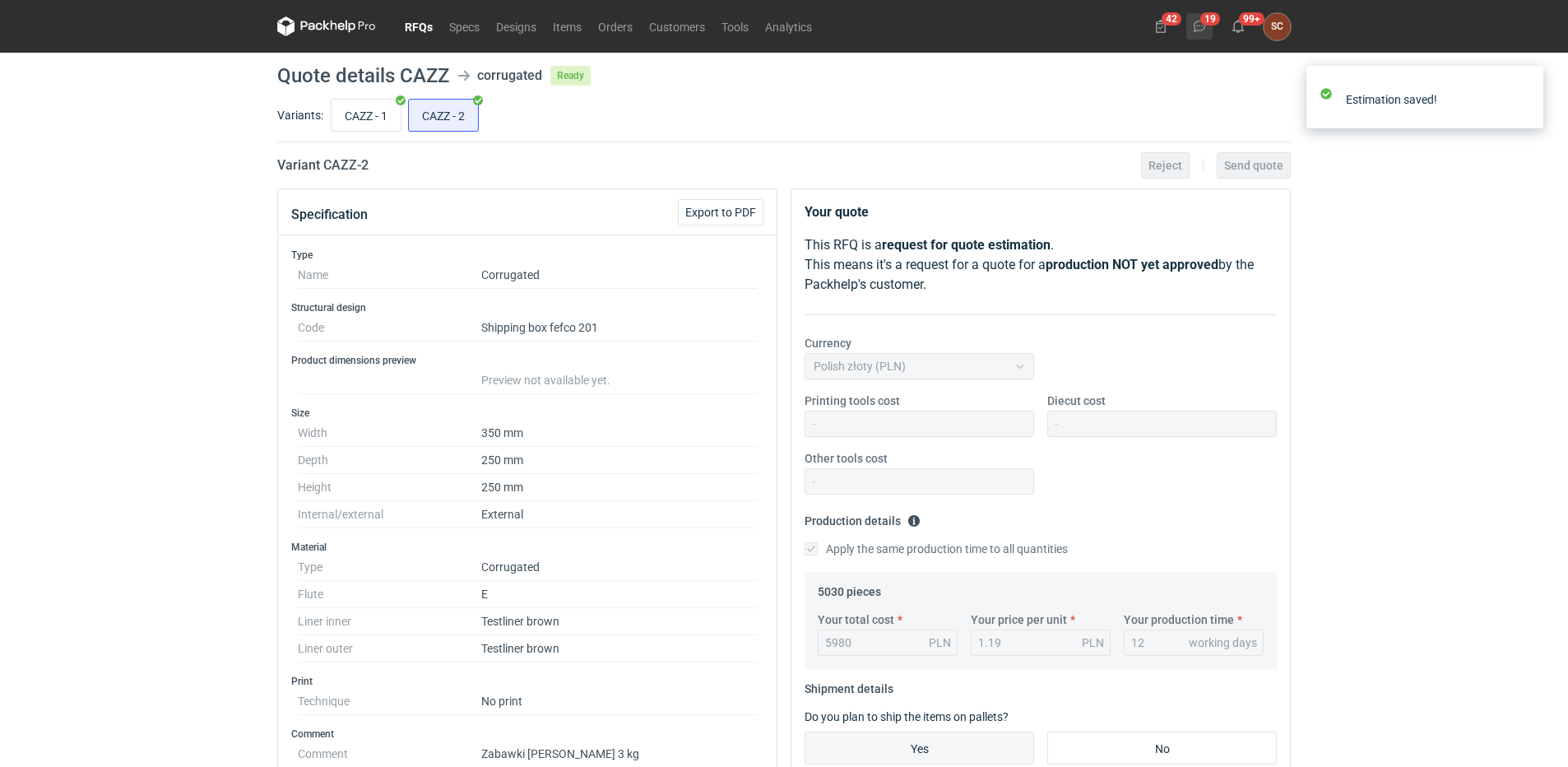
click at [1202, 26] on use at bounding box center [1199, 26] width 12 height 12
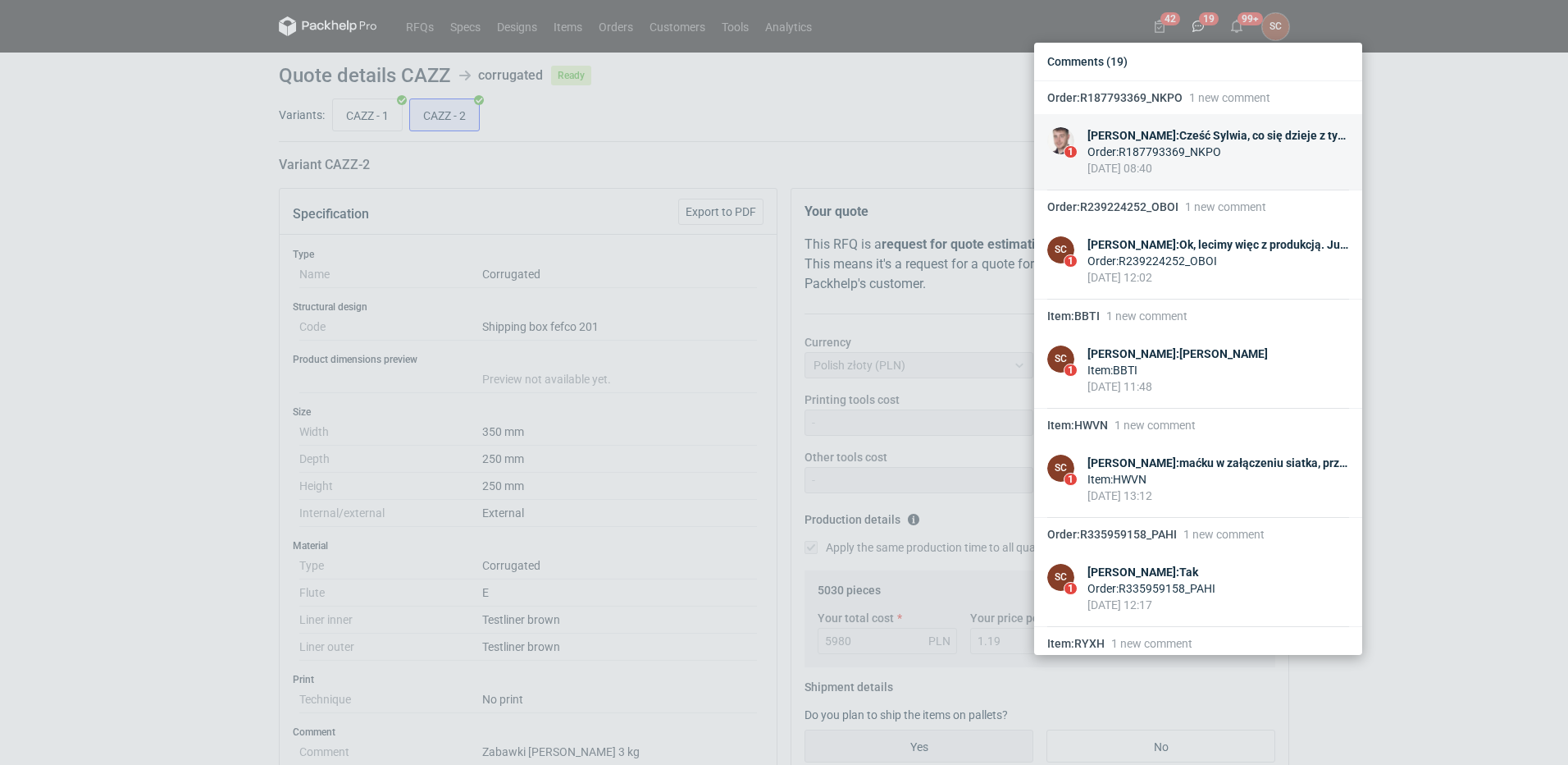
click at [1227, 132] on div "[PERSON_NAME] : Cześć Sylwia, co się dzieje z tym zamówieniem? Będzie dzisiaj g…" at bounding box center [1219, 136] width 261 height 16
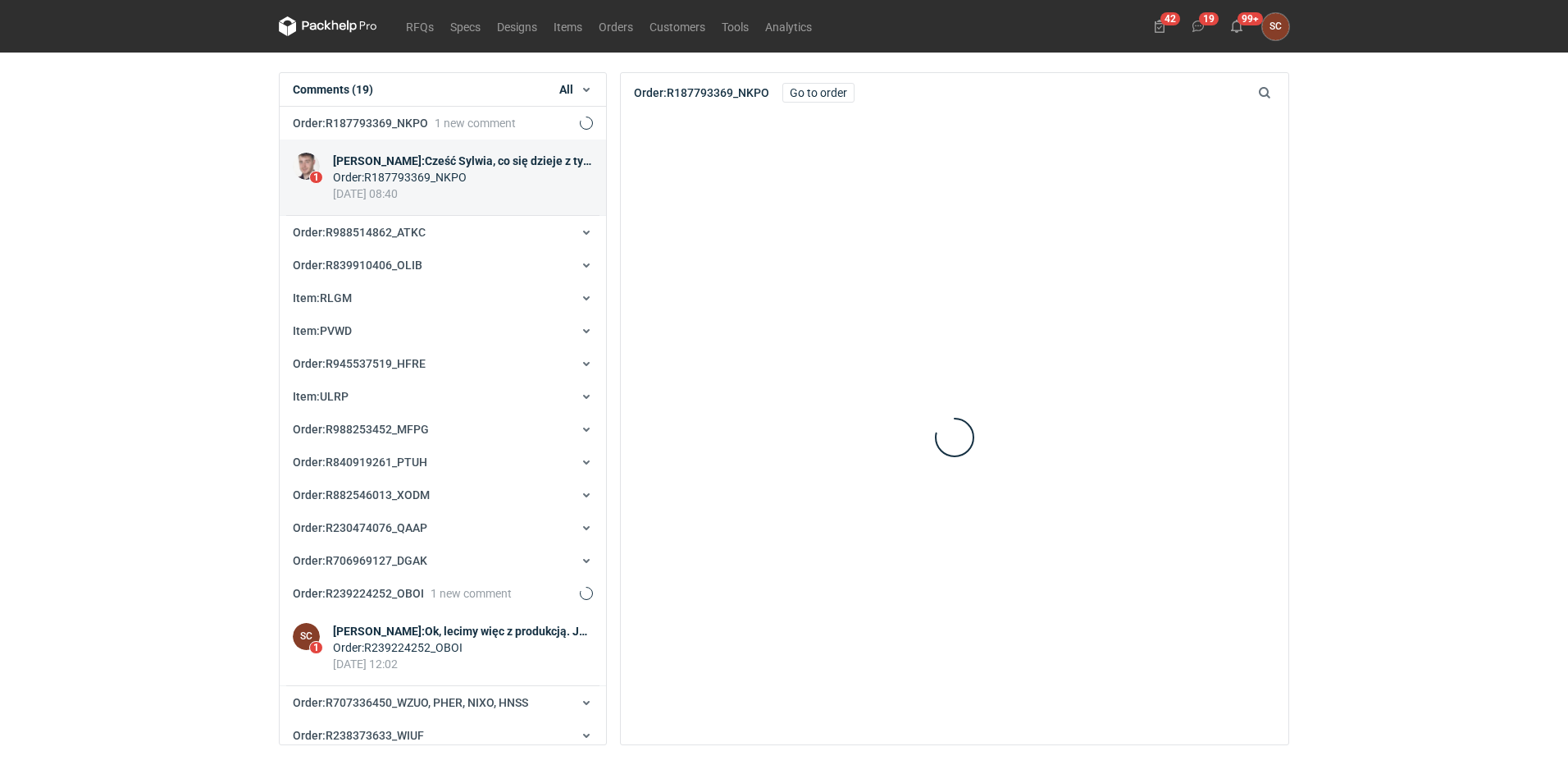
scroll to position [33, 0]
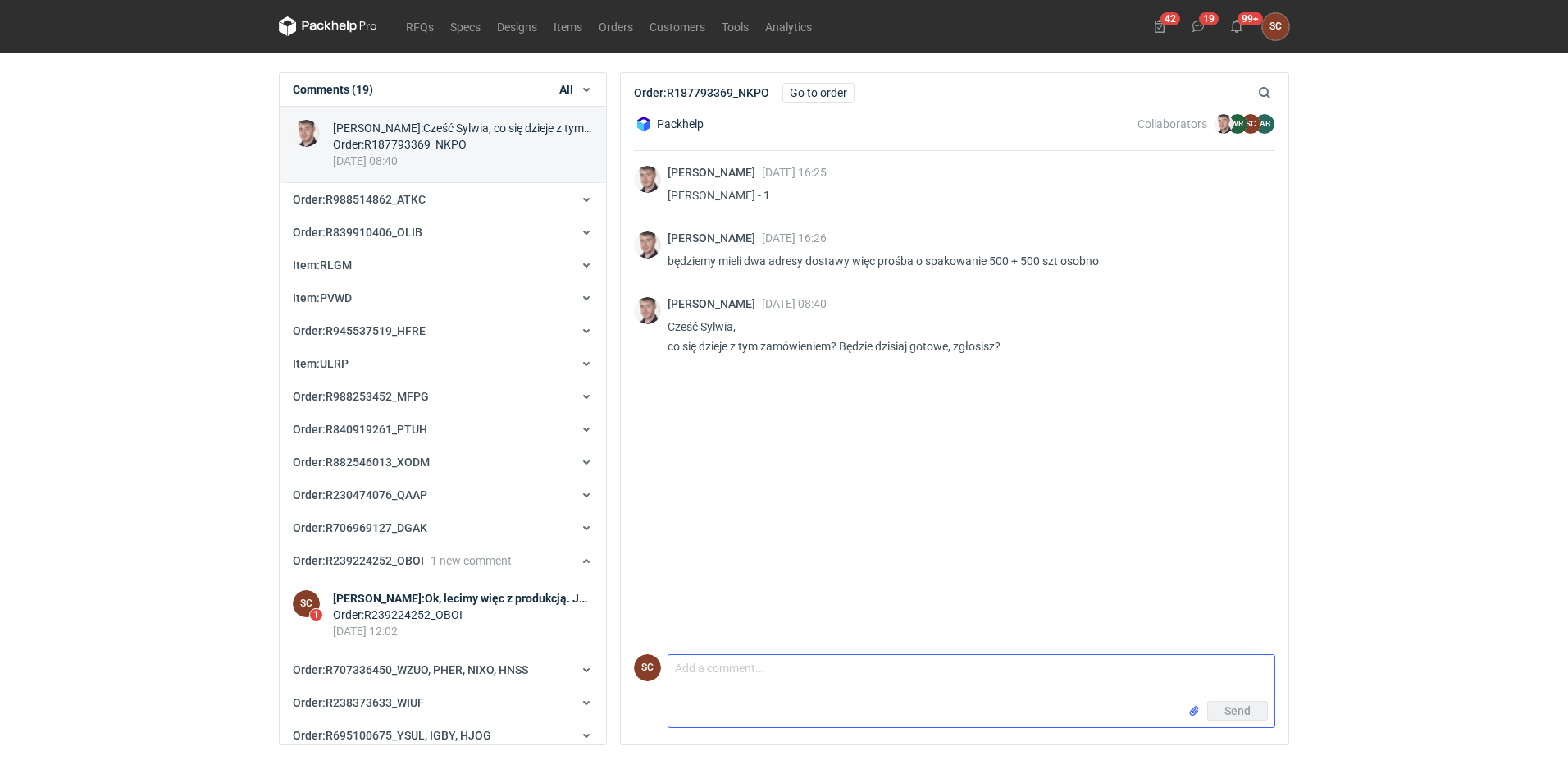
click at [836, 695] on textarea "Comment message" at bounding box center [971, 678] width 606 height 46
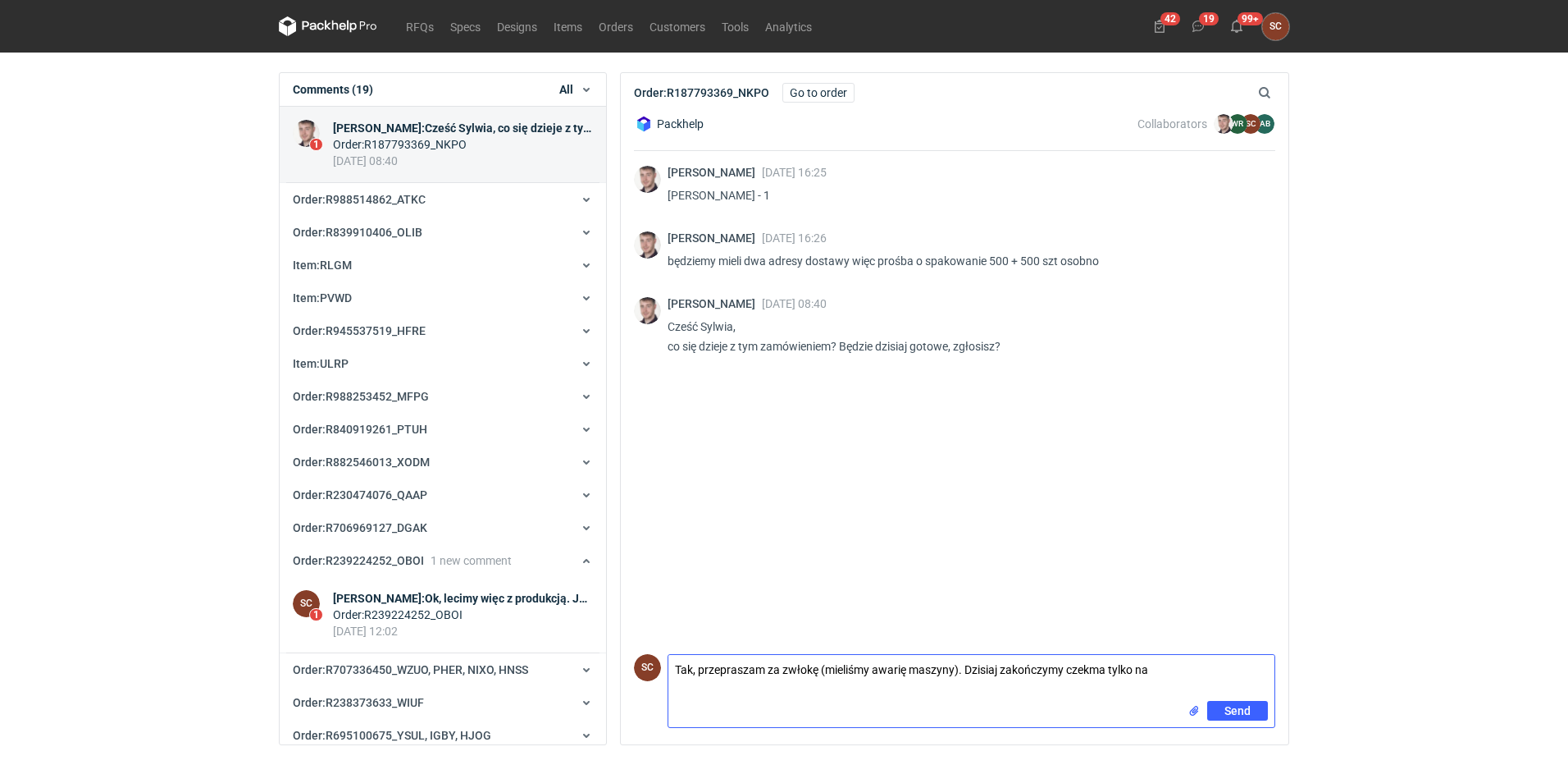
click at [1108, 666] on textarea "Tak, przepraszam za zwłokę (mieliśmy awarię maszyny). Dzisiaj zakończymy czekma…" at bounding box center [971, 678] width 606 height 46
click at [1184, 662] on textarea "Tak, przepraszam za zwłokę (mieliśmy awarię maszyny). Dzisiaj zakończymy czekam…" at bounding box center [971, 678] width 606 height 46
type textarea "Tak, przepraszam za zwłokę (mieliśmy awarię maszyny). Dzisiaj zakończymy czekam…"
click at [1223, 712] on button "Send" at bounding box center [1237, 711] width 61 height 20
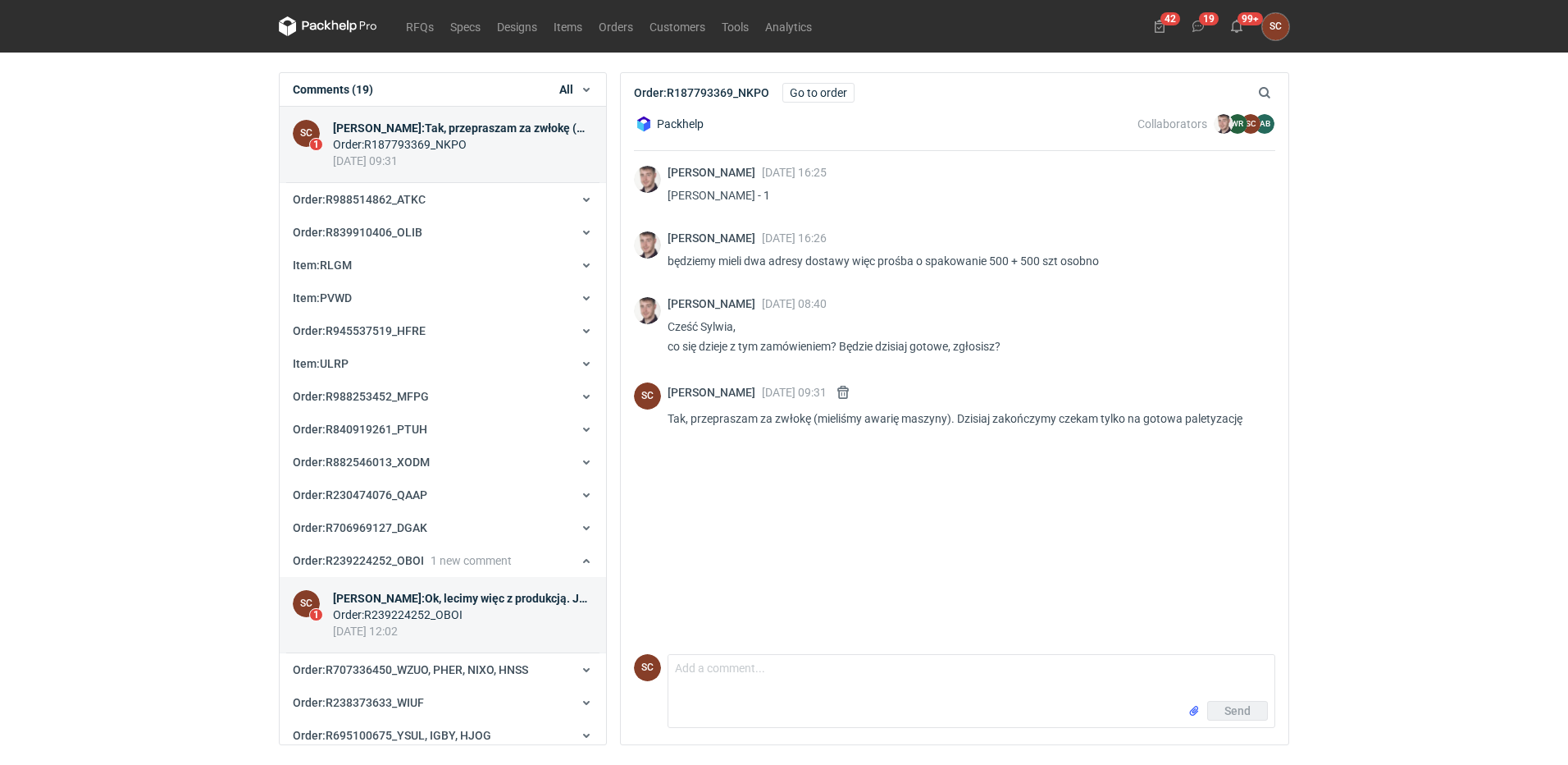
click at [533, 594] on div "[PERSON_NAME] : Ok, lecimy więc z produkcją. Jutro powinnam zgłosić :-)" at bounding box center [463, 598] width 260 height 16
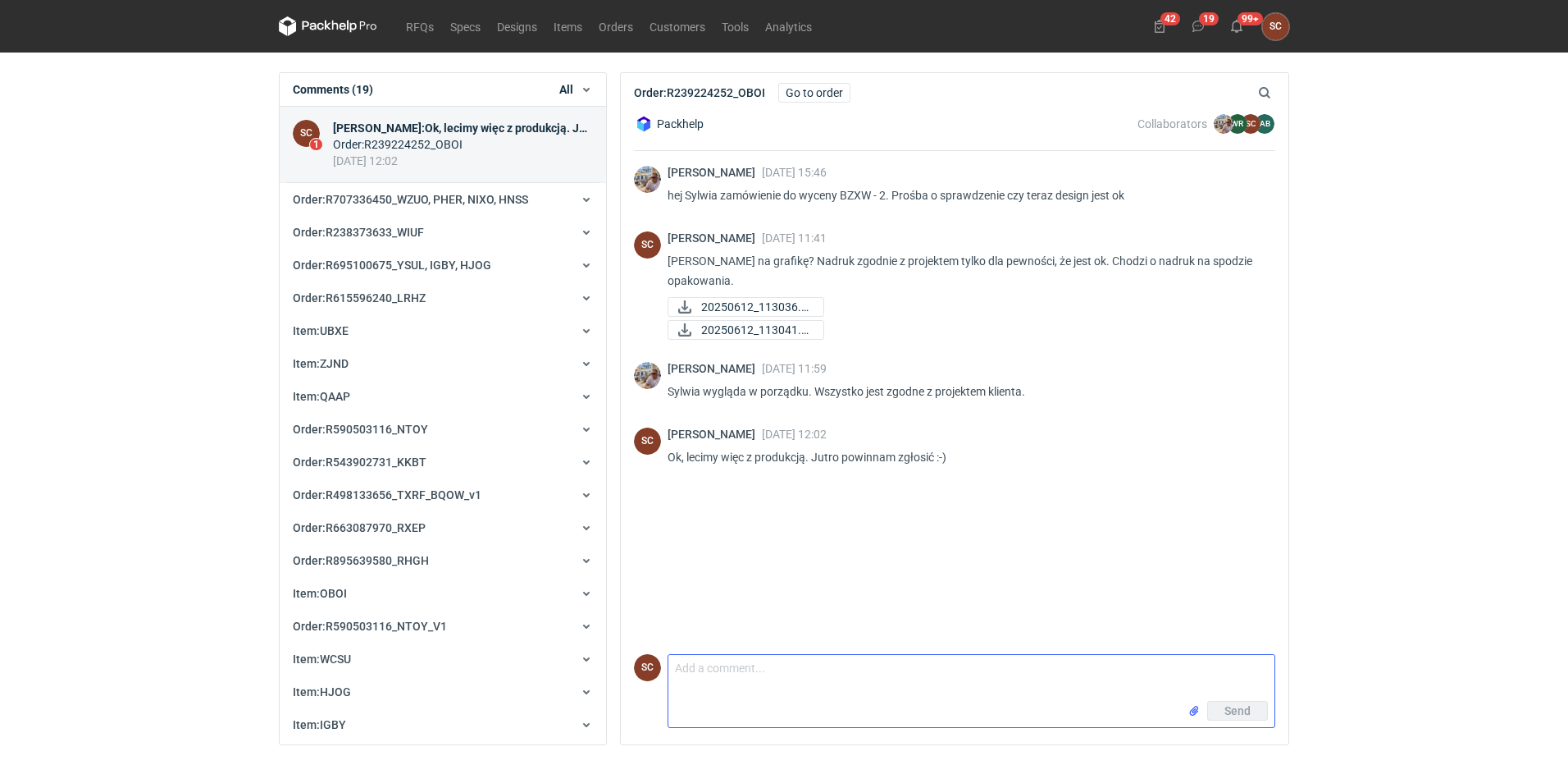
click at [814, 669] on textarea "Comment message" at bounding box center [971, 678] width 606 height 46
click at [434, 141] on div "Order : R239224252_OBOI" at bounding box center [463, 145] width 260 height 16
click at [409, 24] on link "RFQs" at bounding box center [420, 26] width 44 height 20
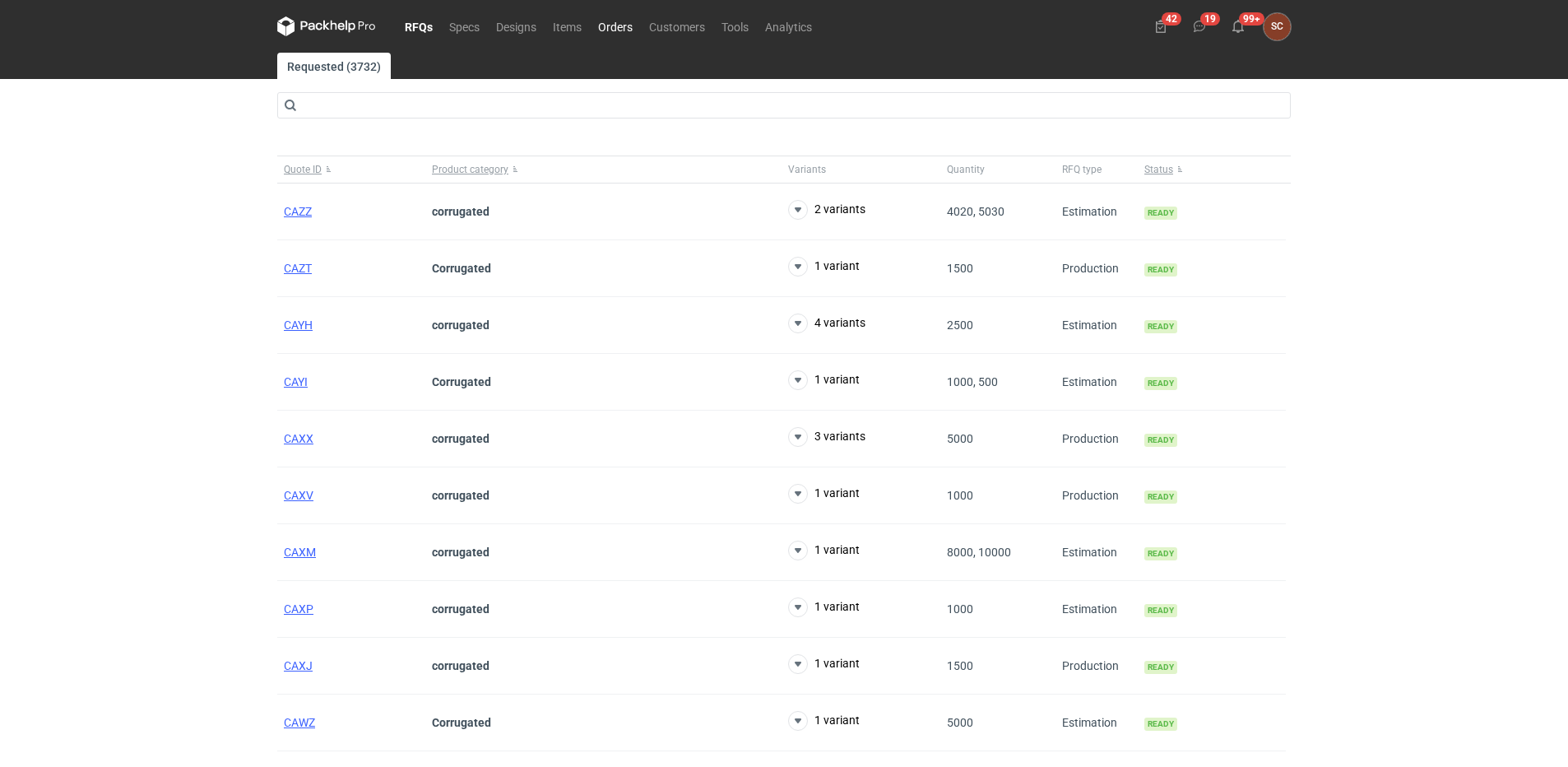
click at [629, 26] on link "Orders" at bounding box center [615, 26] width 51 height 20
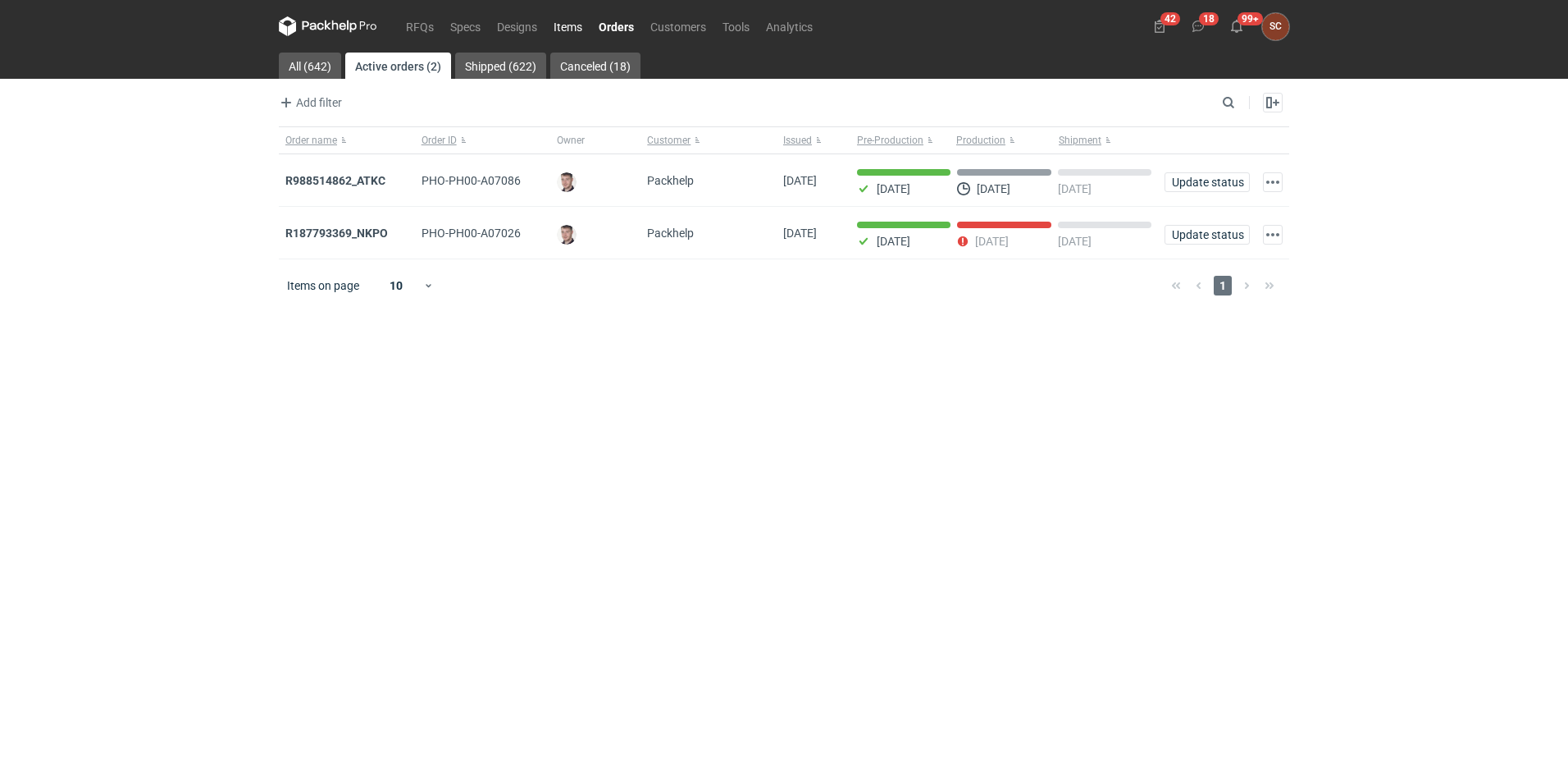
click at [572, 29] on link "Items" at bounding box center [567, 26] width 45 height 20
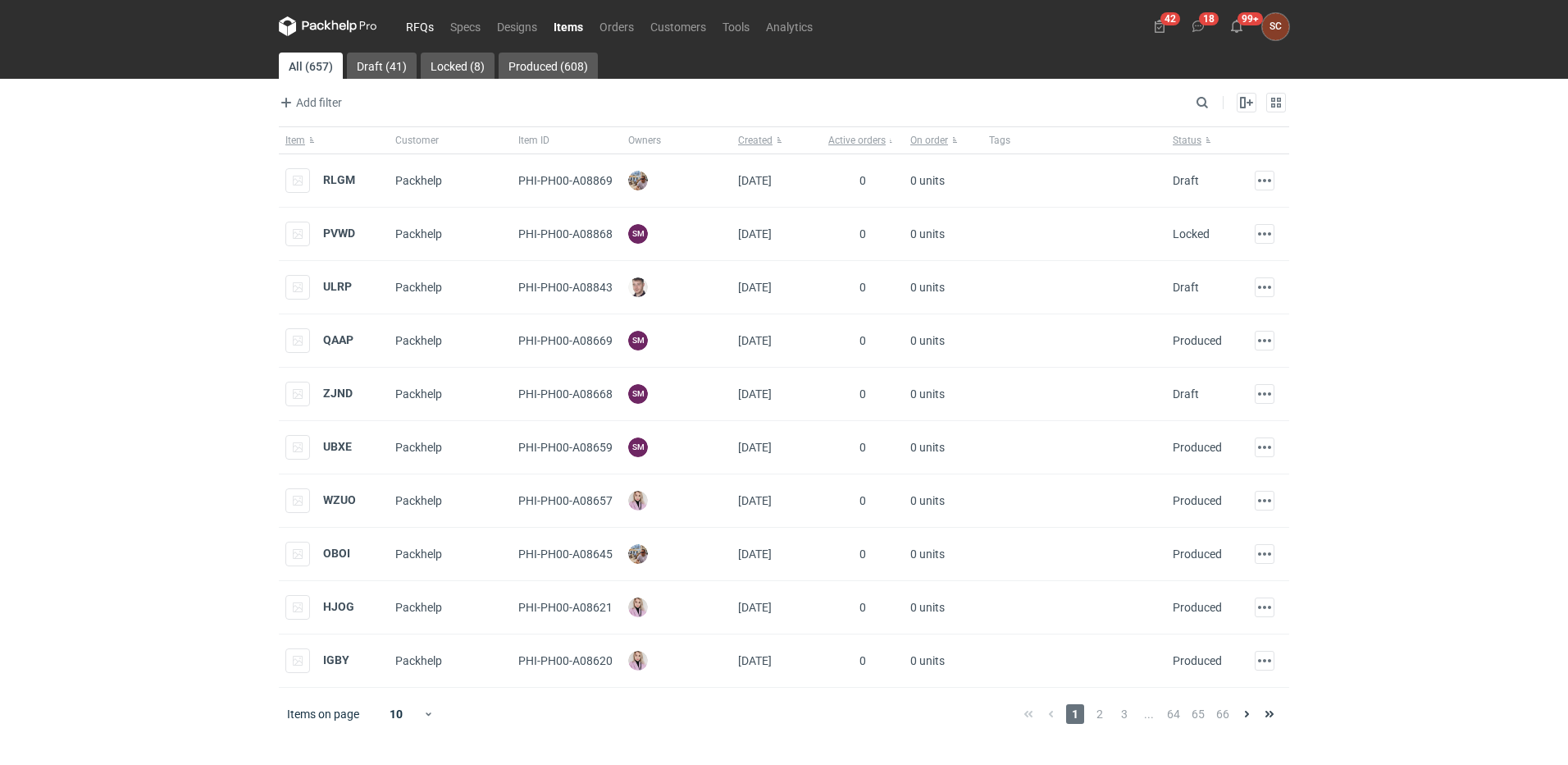
click at [428, 29] on link "RFQs" at bounding box center [420, 26] width 44 height 20
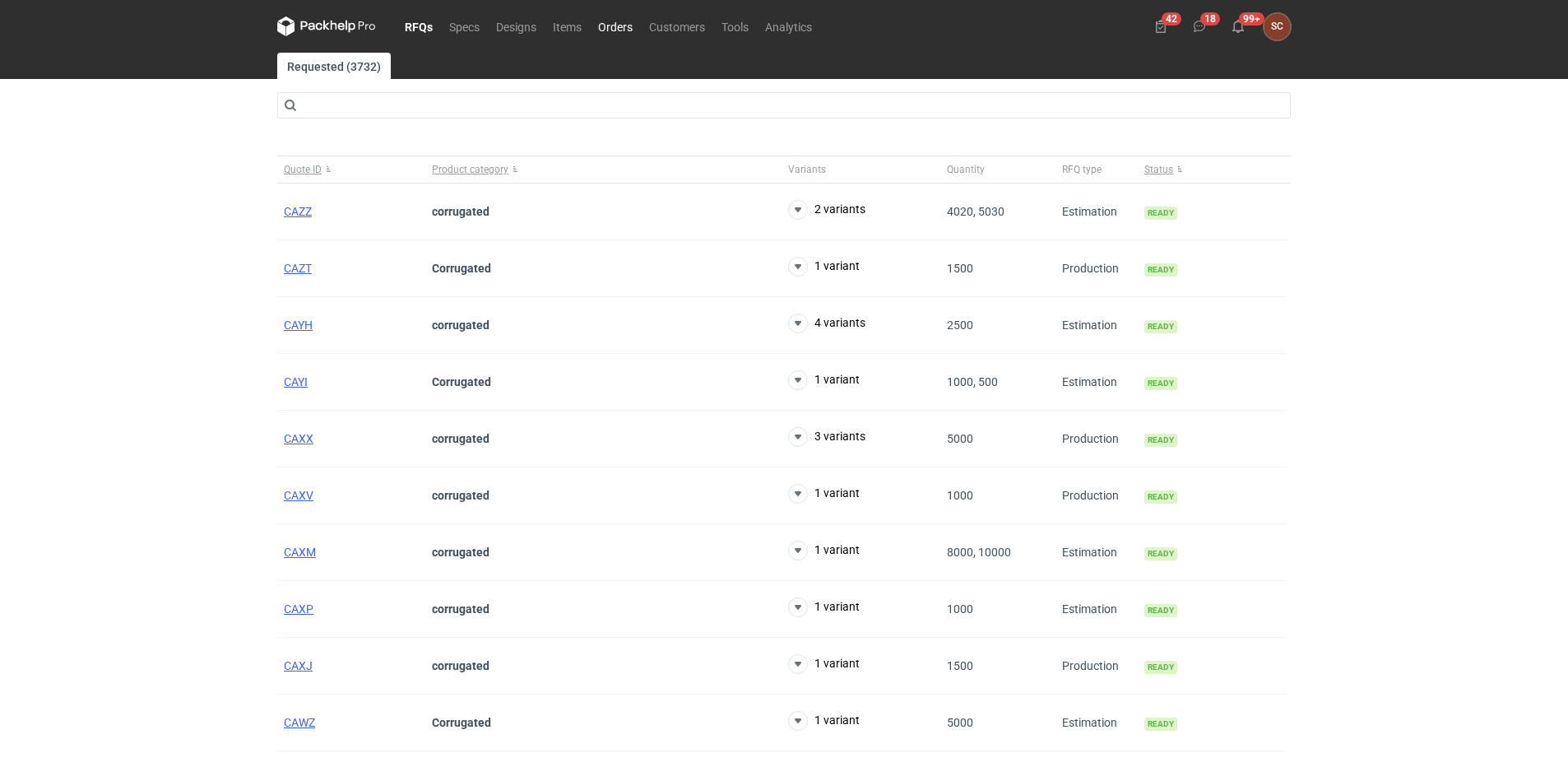
click at [616, 30] on link "Orders" at bounding box center [615, 26] width 51 height 20
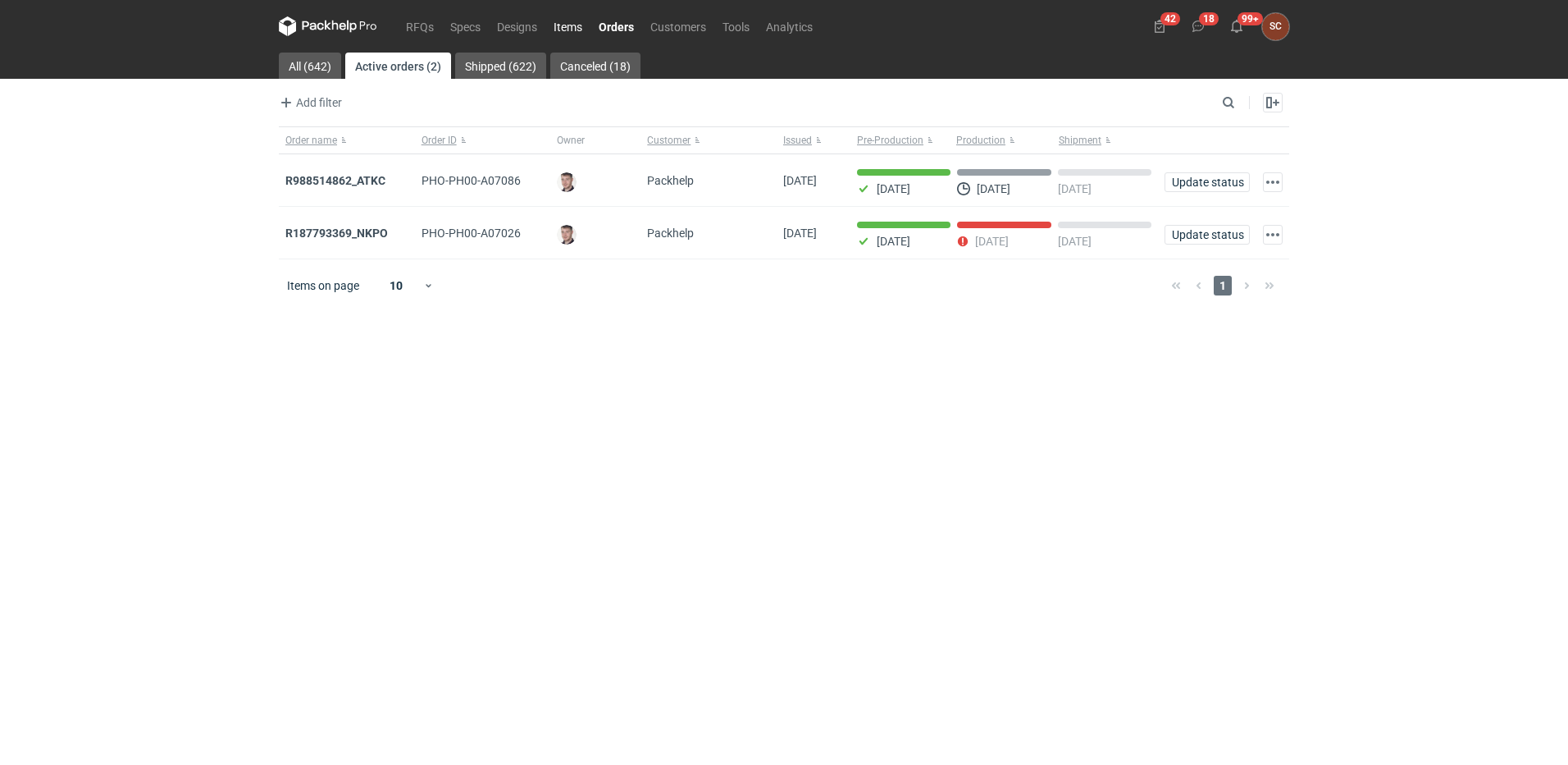
click at [571, 31] on link "Items" at bounding box center [567, 26] width 45 height 20
